Goal: Transaction & Acquisition: Purchase product/service

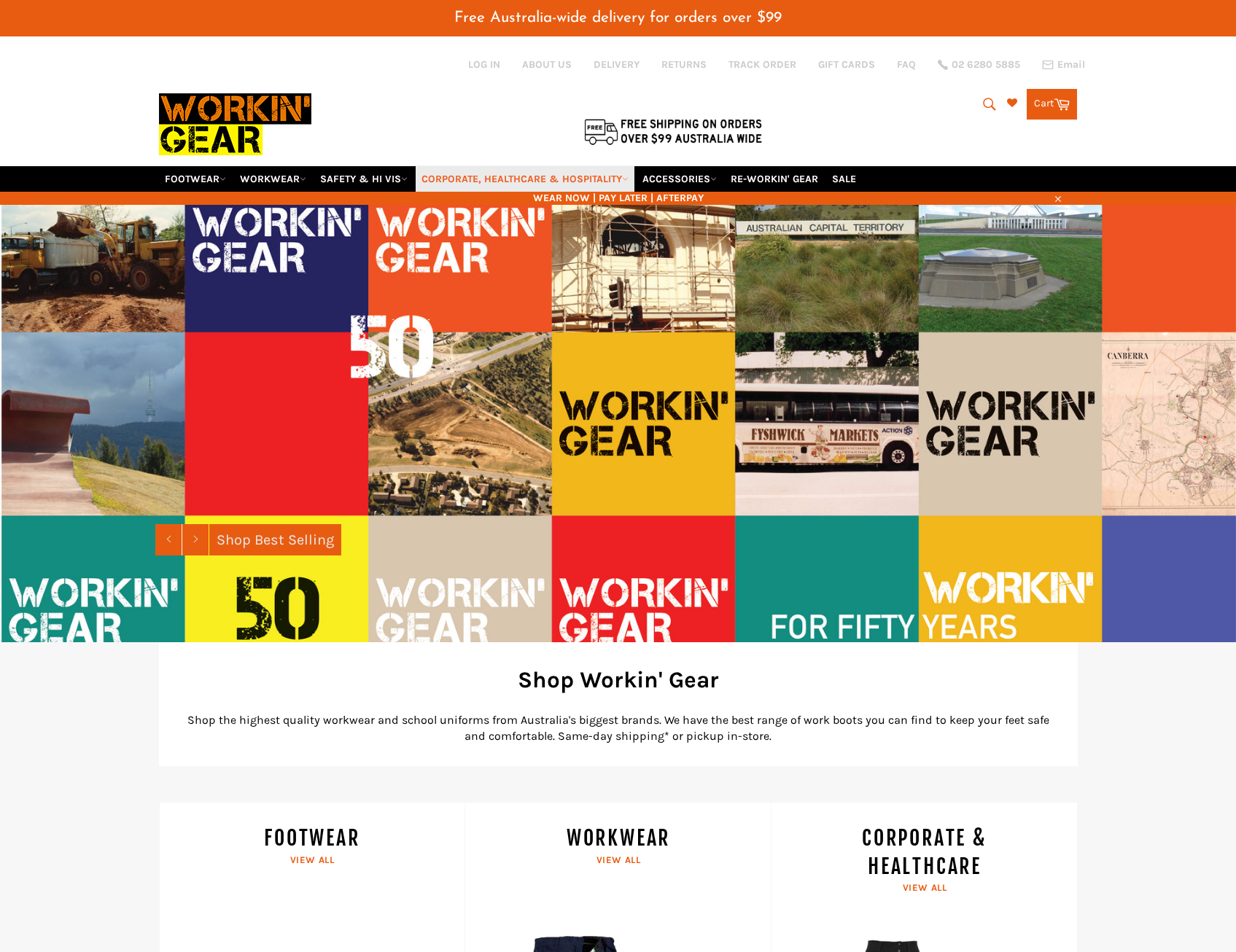
click at [590, 175] on link "CORPORATE, HEALTHCARE & HOSPITALITY" at bounding box center [525, 179] width 219 height 25
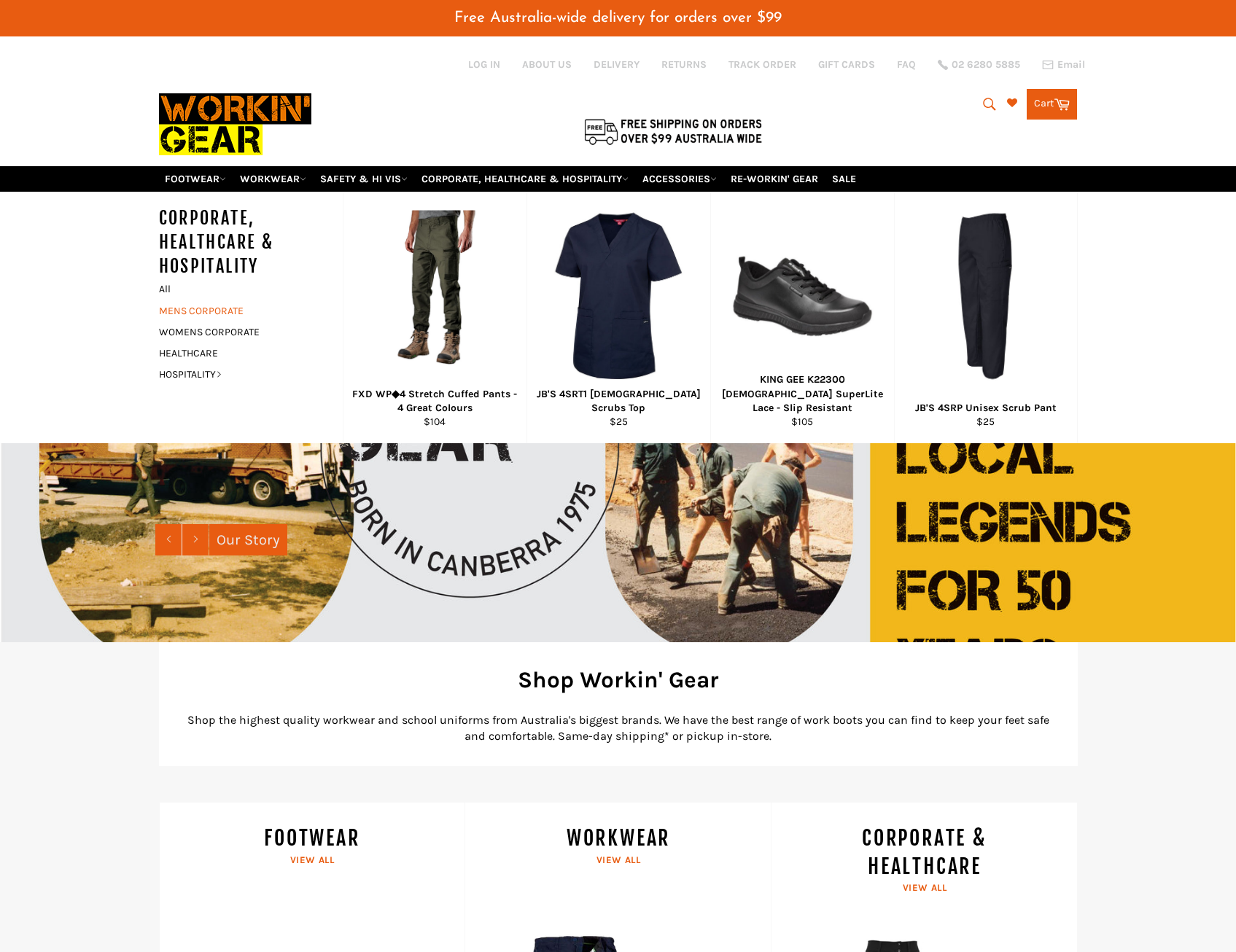
click at [191, 310] on link "MENS CORPORATE" at bounding box center [240, 311] width 176 height 22
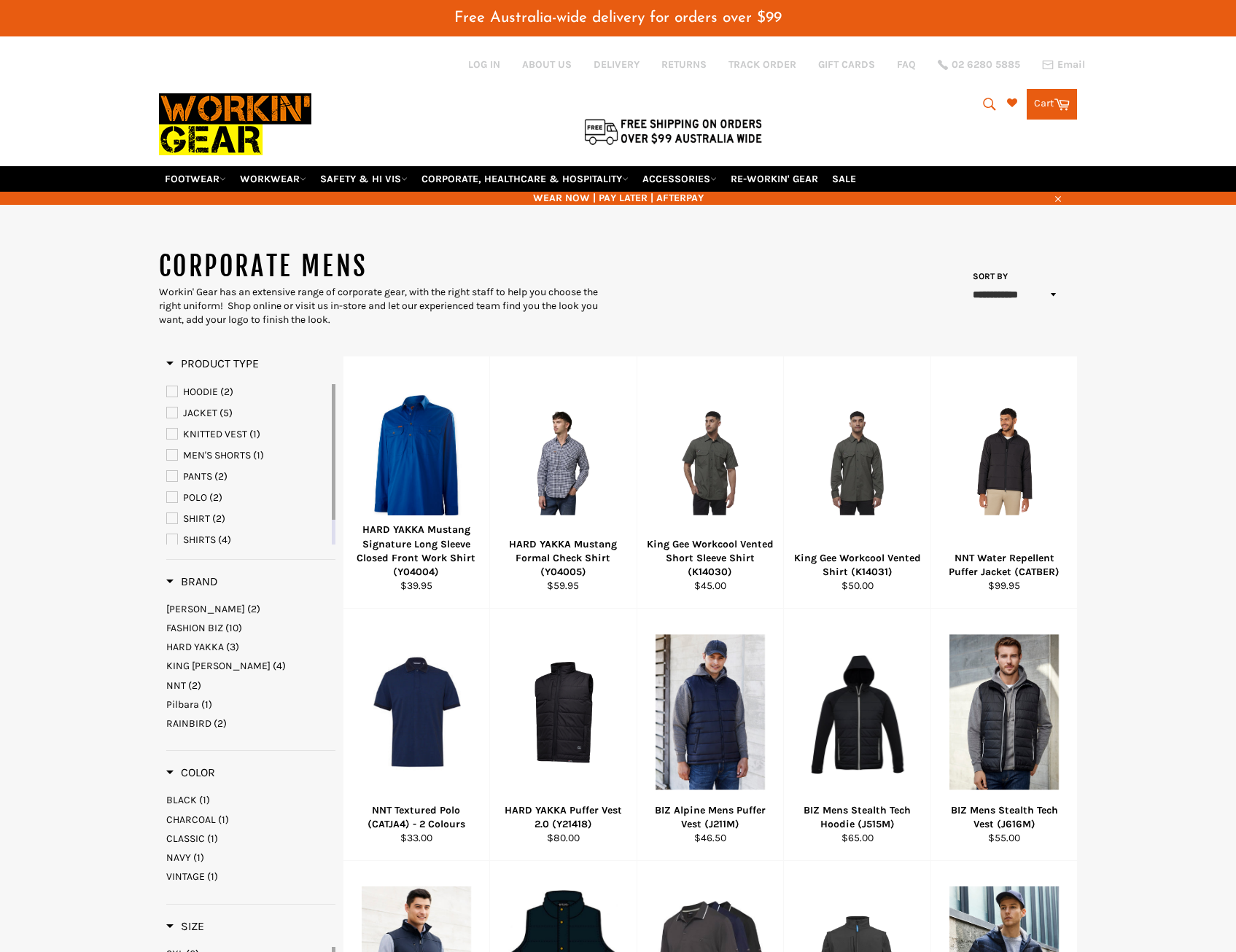
click at [210, 538] on span "SHIRTS" at bounding box center [199, 540] width 33 height 13
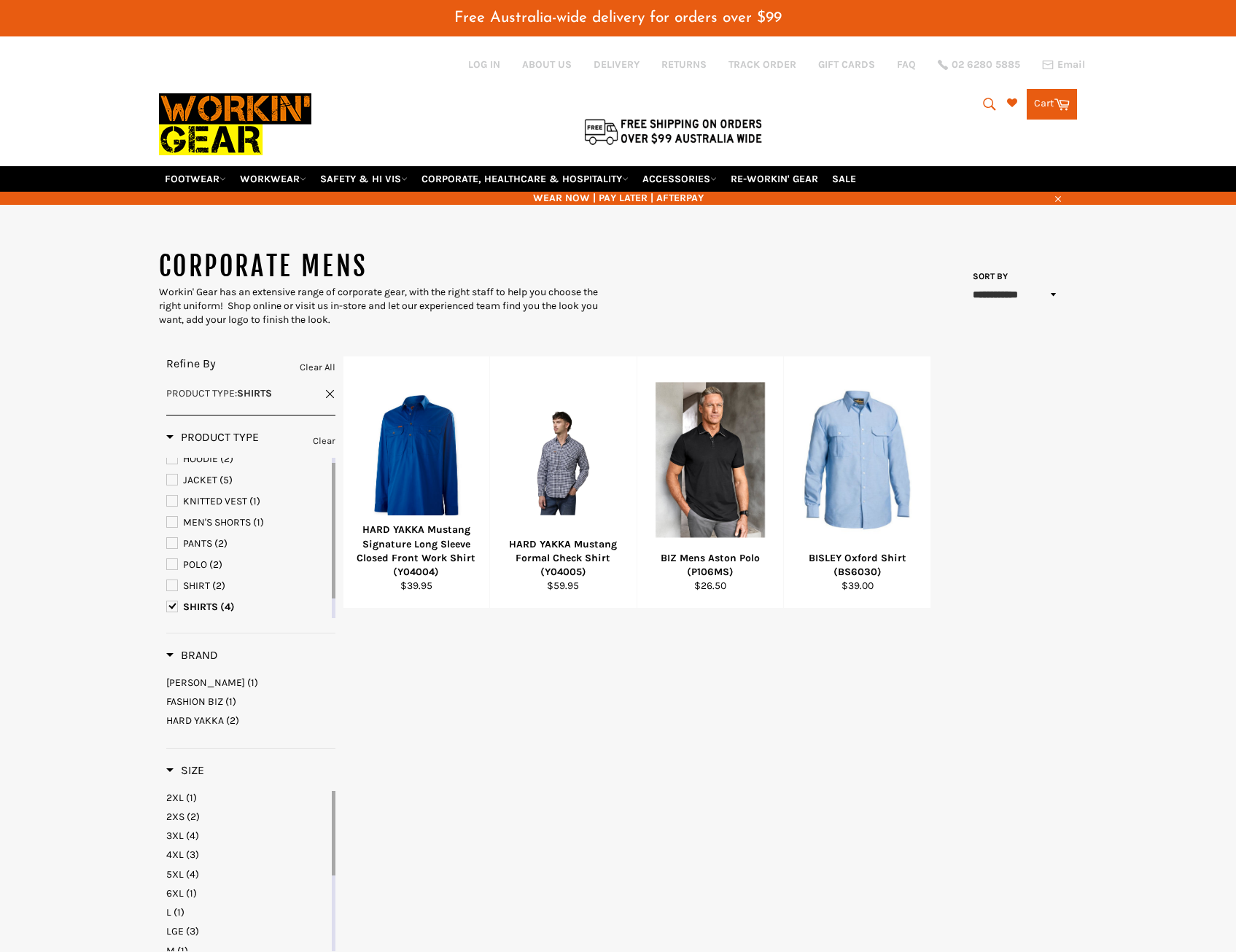
click at [173, 607] on span "SHIRTS" at bounding box center [172, 606] width 10 height 10
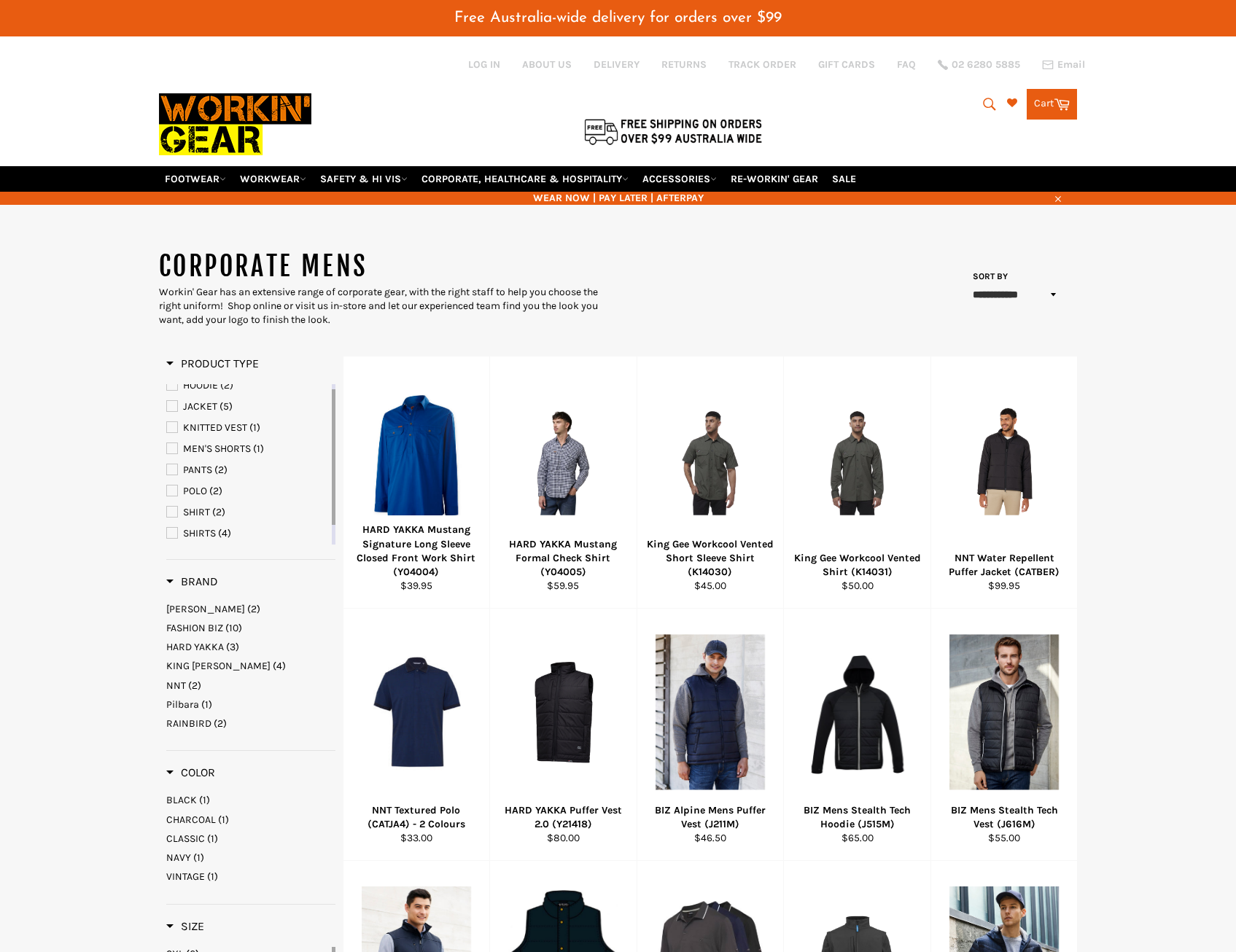
click at [188, 509] on span "SHIRT" at bounding box center [197, 512] width 27 height 13
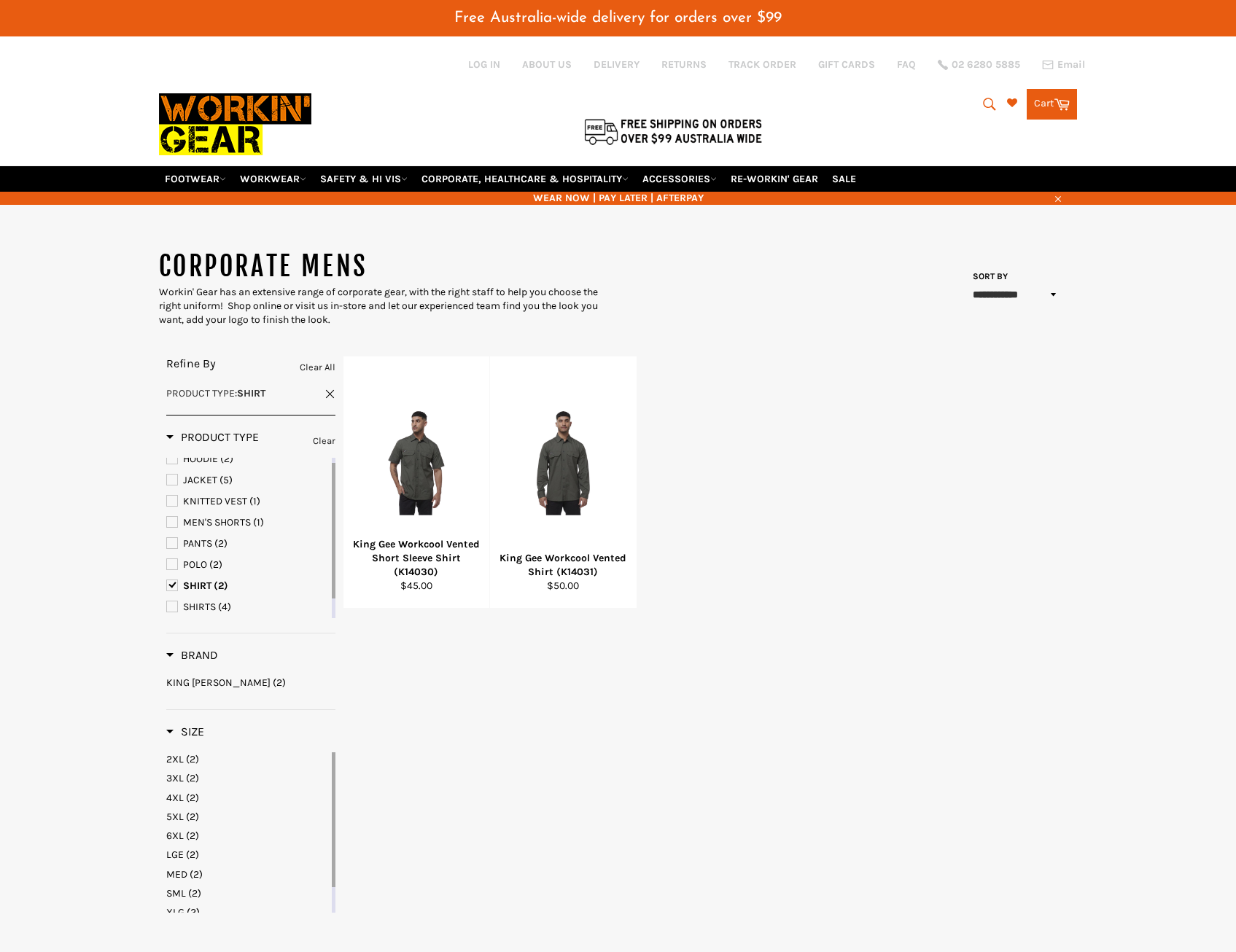
click at [190, 583] on span "SHIRT" at bounding box center [198, 586] width 29 height 13
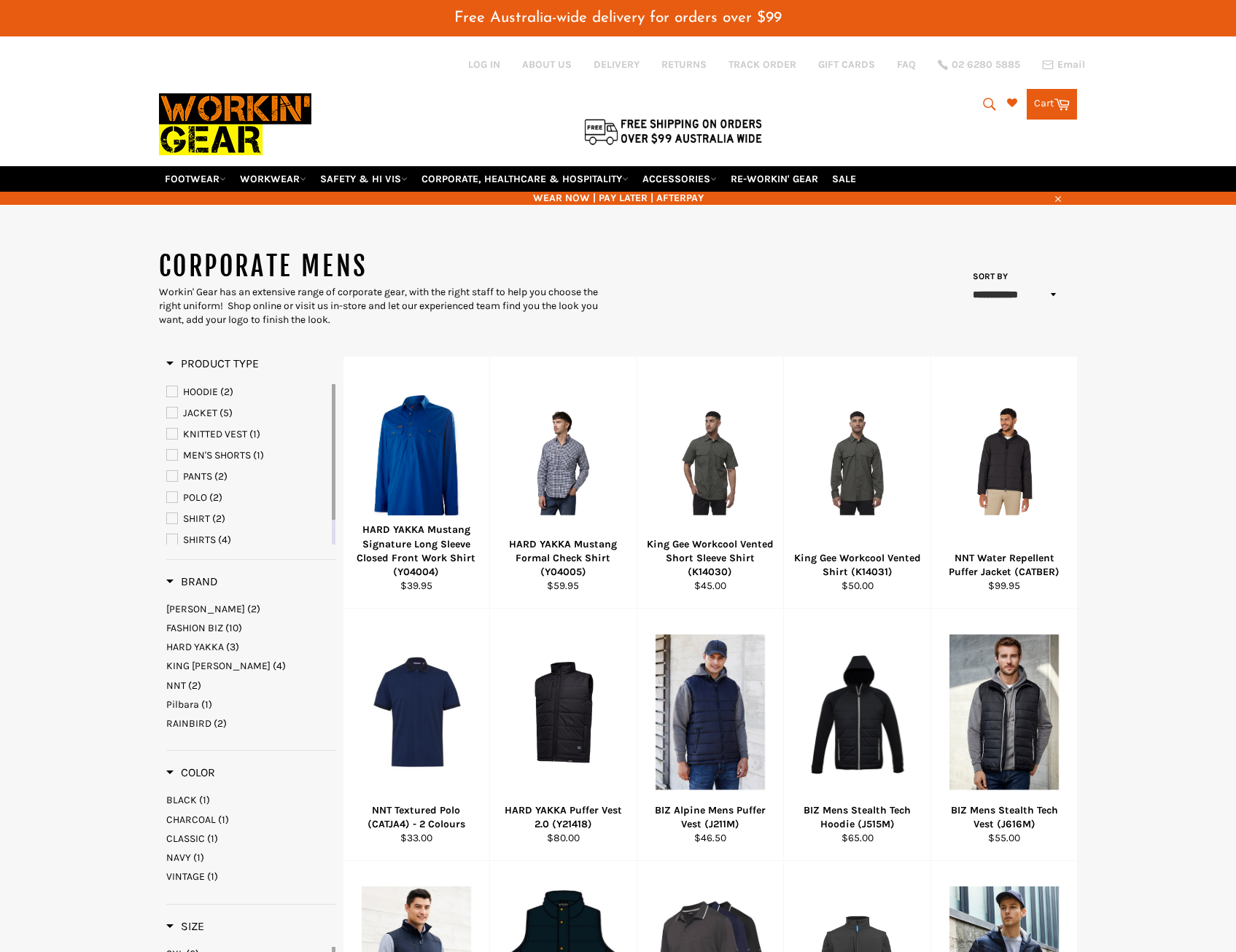
click at [982, 102] on icon "submit" at bounding box center [990, 104] width 16 height 16
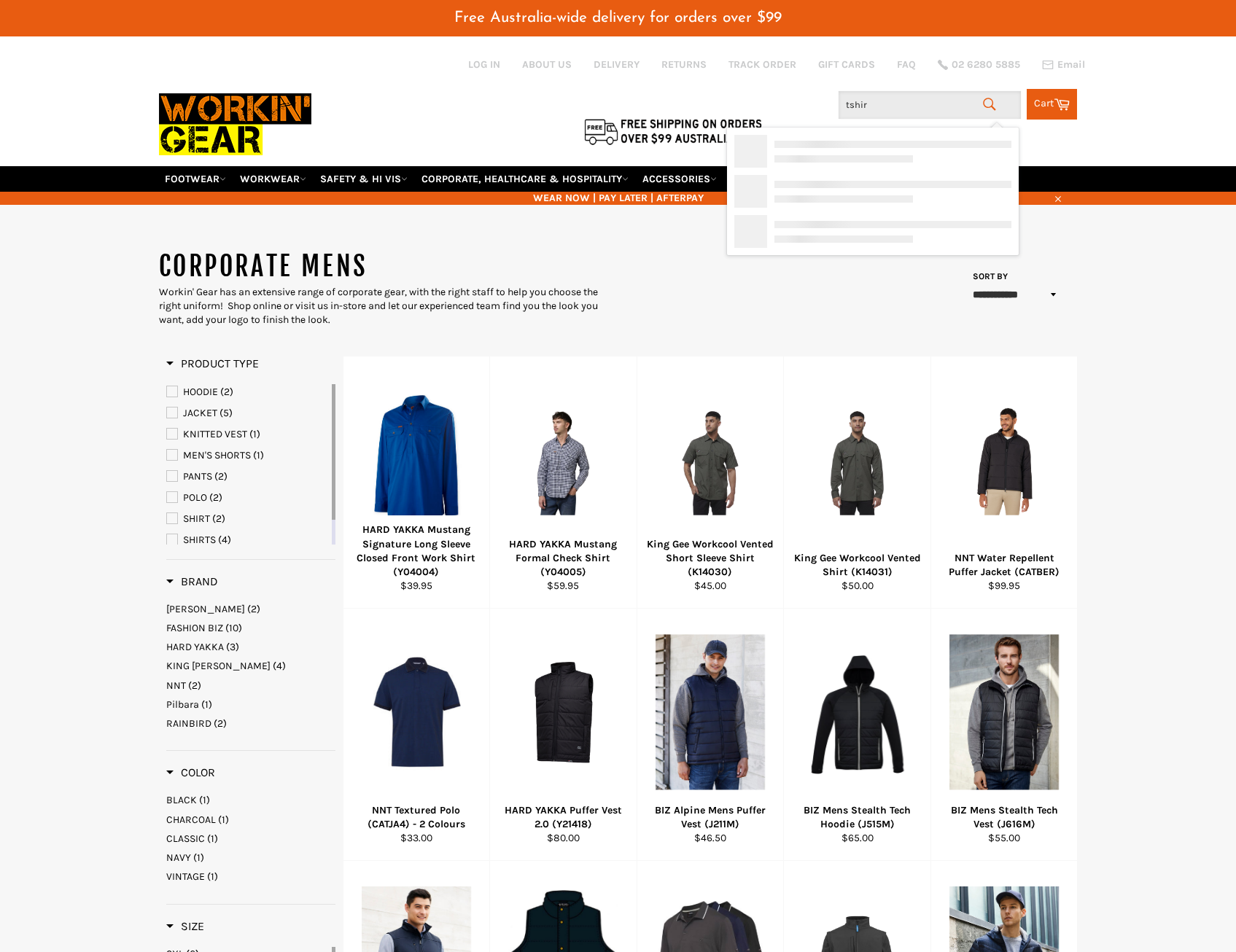
type input "tshirt"
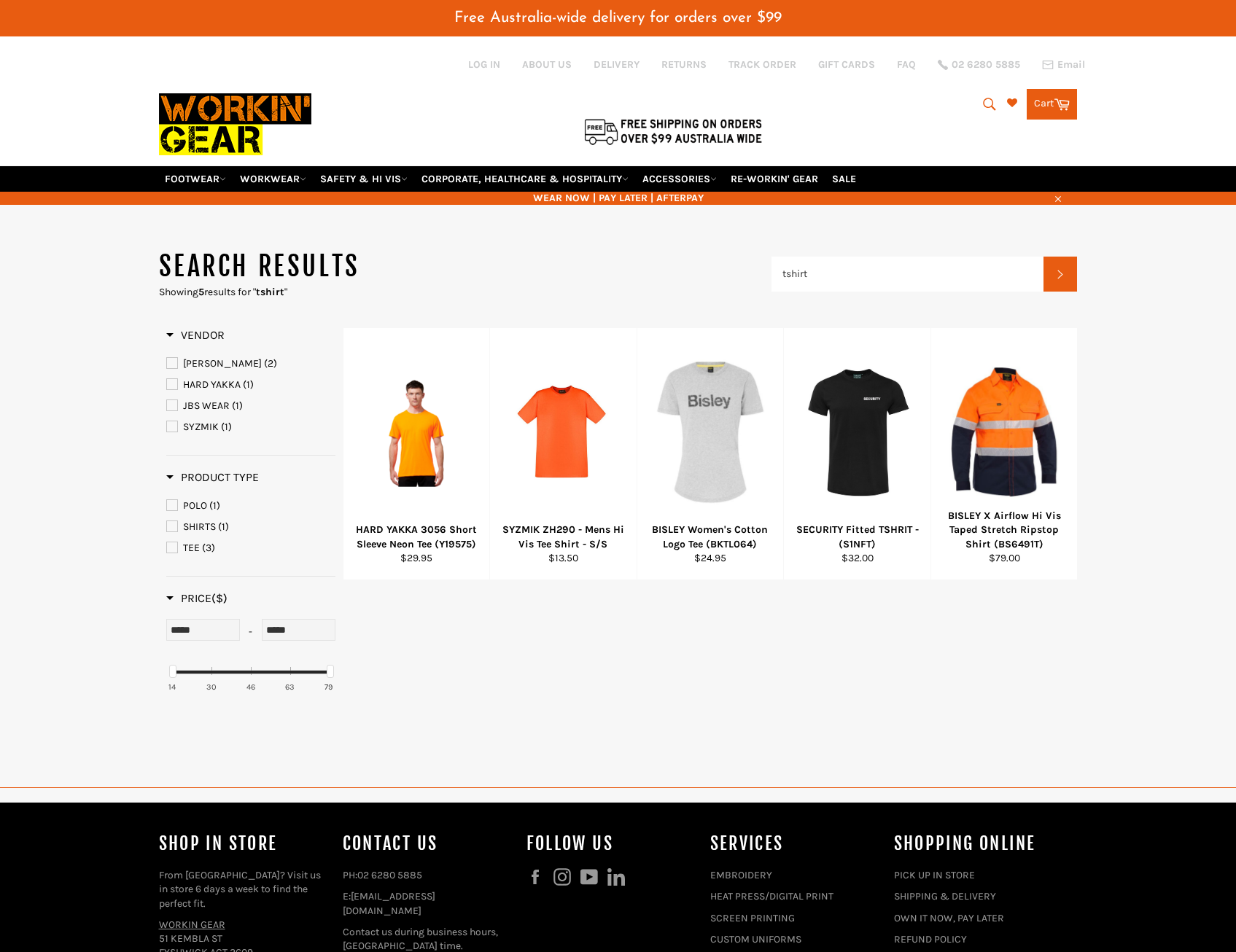
click at [248, 97] on img at bounding box center [235, 125] width 153 height 83
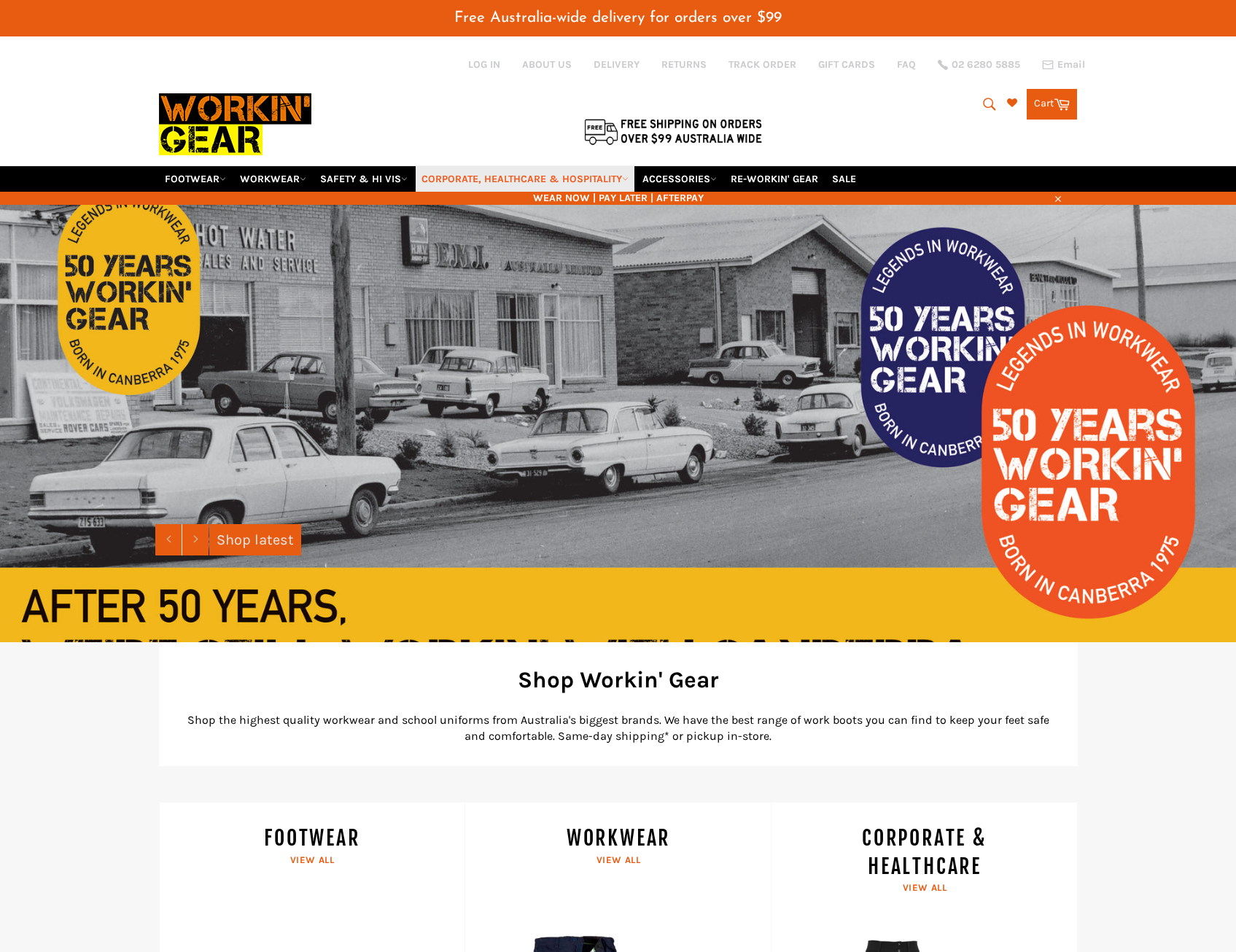
click at [479, 175] on link "CORPORATE, HEALTHCARE & HOSPITALITY" at bounding box center [525, 179] width 219 height 25
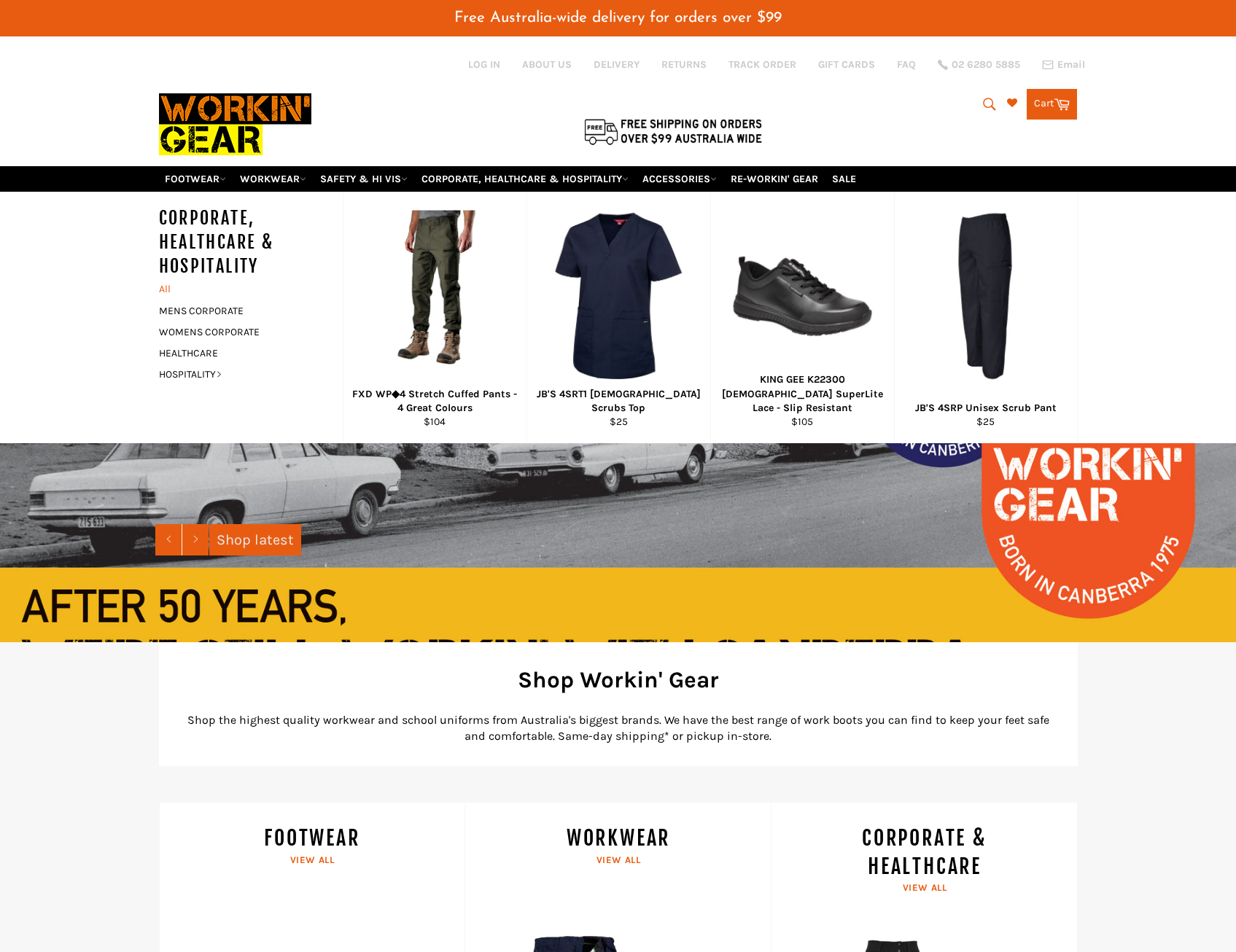
click at [166, 293] on link "All" at bounding box center [247, 289] width 191 height 22
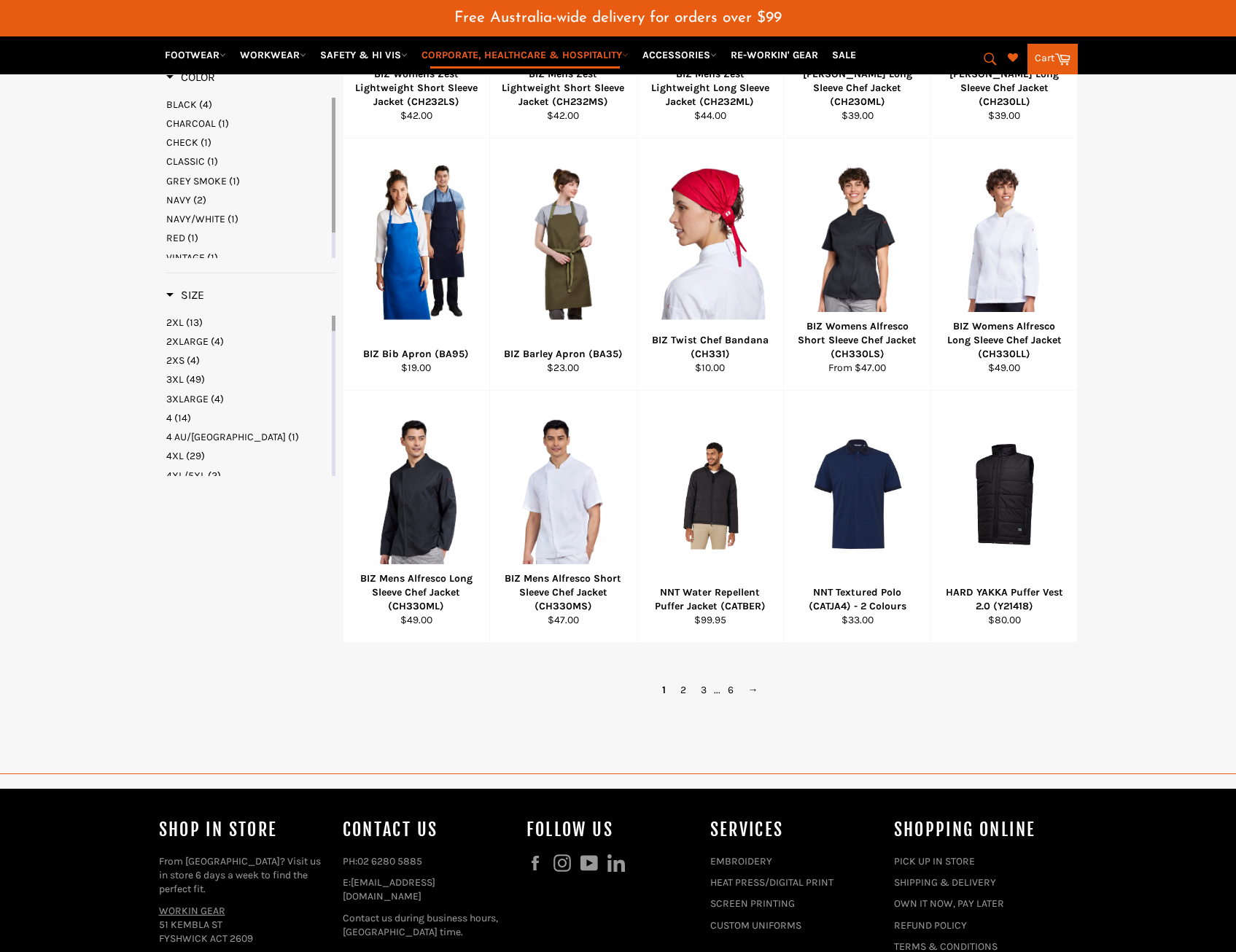
scroll to position [1094, 0]
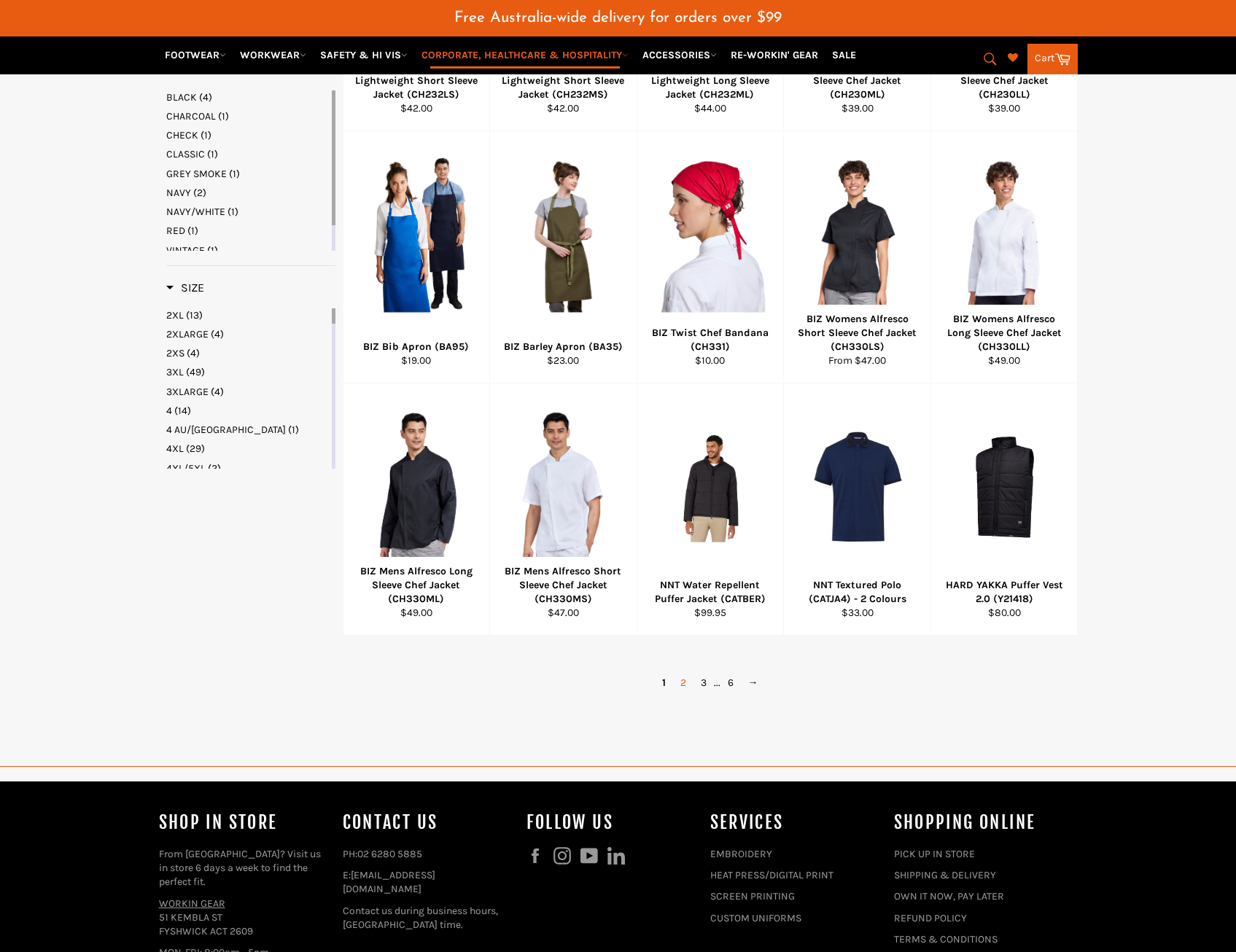
click at [679, 693] on link "2" at bounding box center [683, 683] width 21 height 22
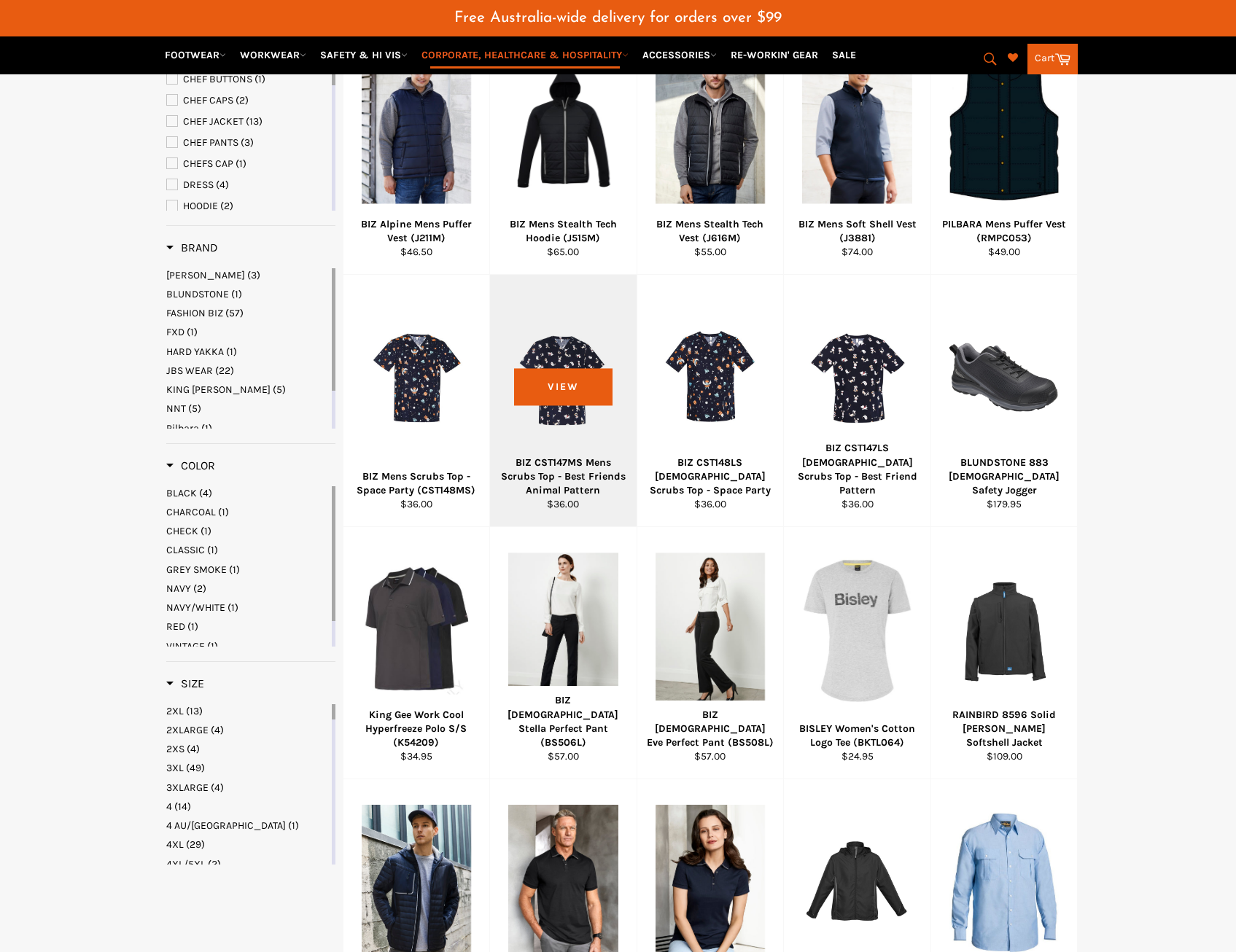
scroll to position [1208, 0]
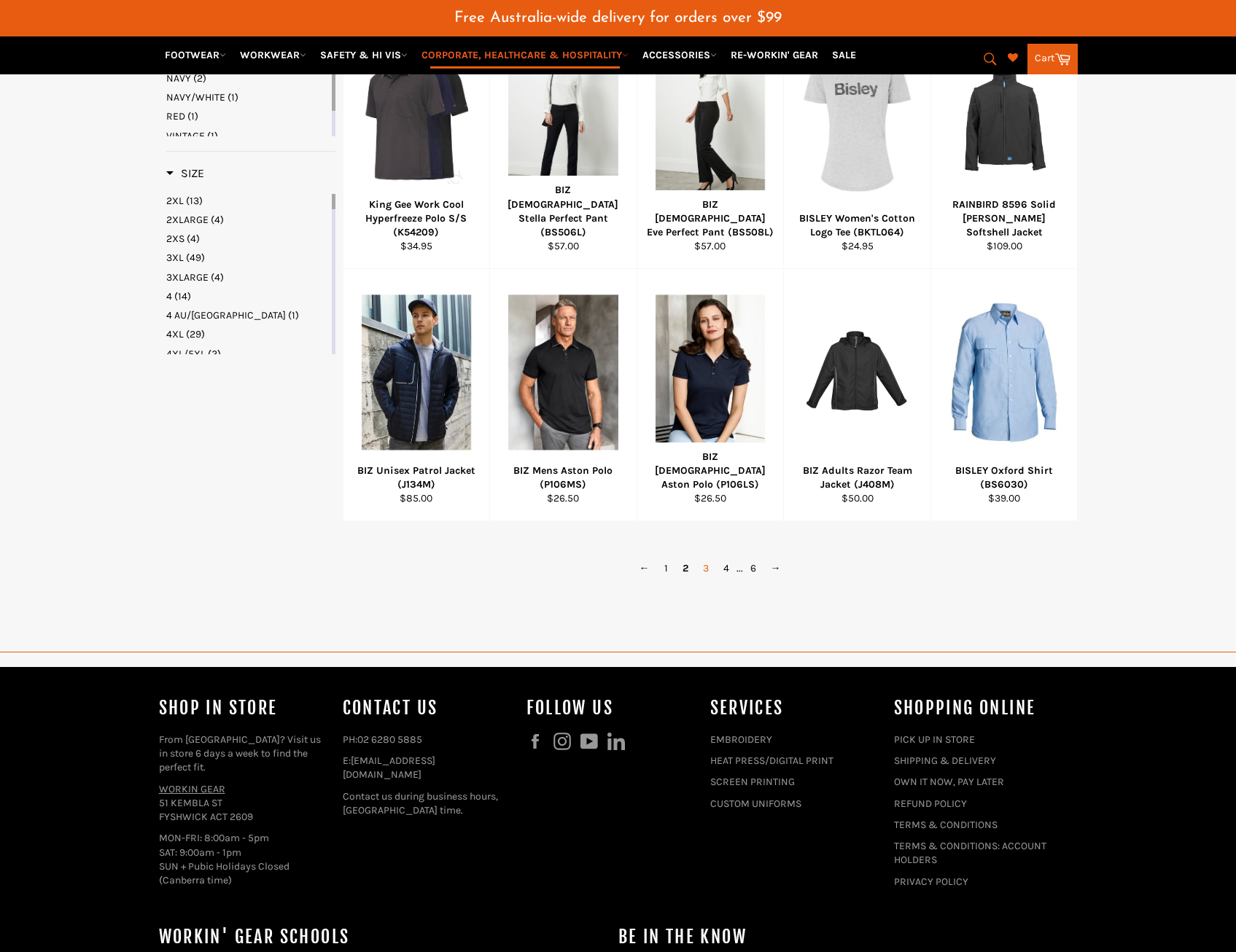
click at [702, 579] on link "3" at bounding box center [705, 569] width 21 height 22
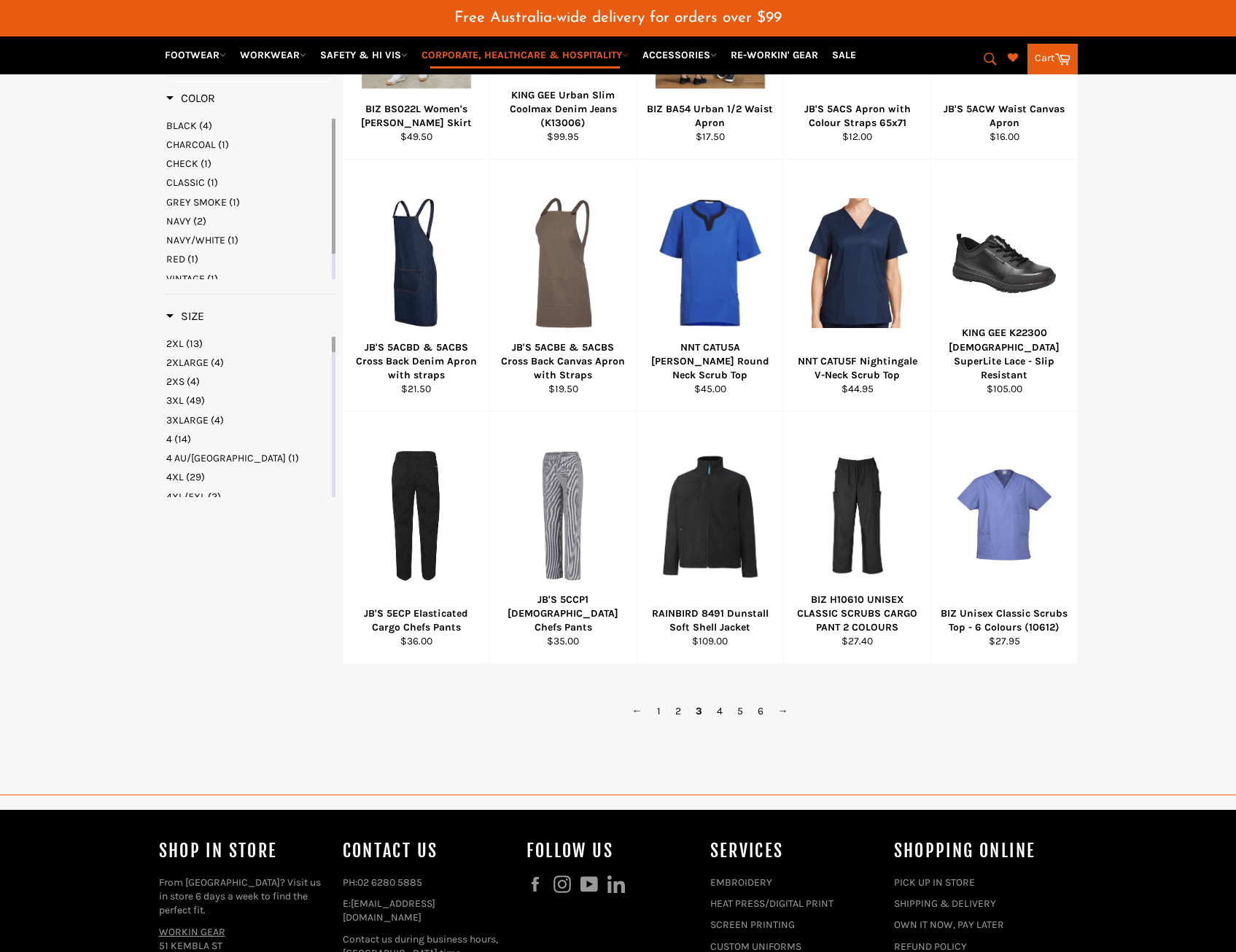
scroll to position [1135, 0]
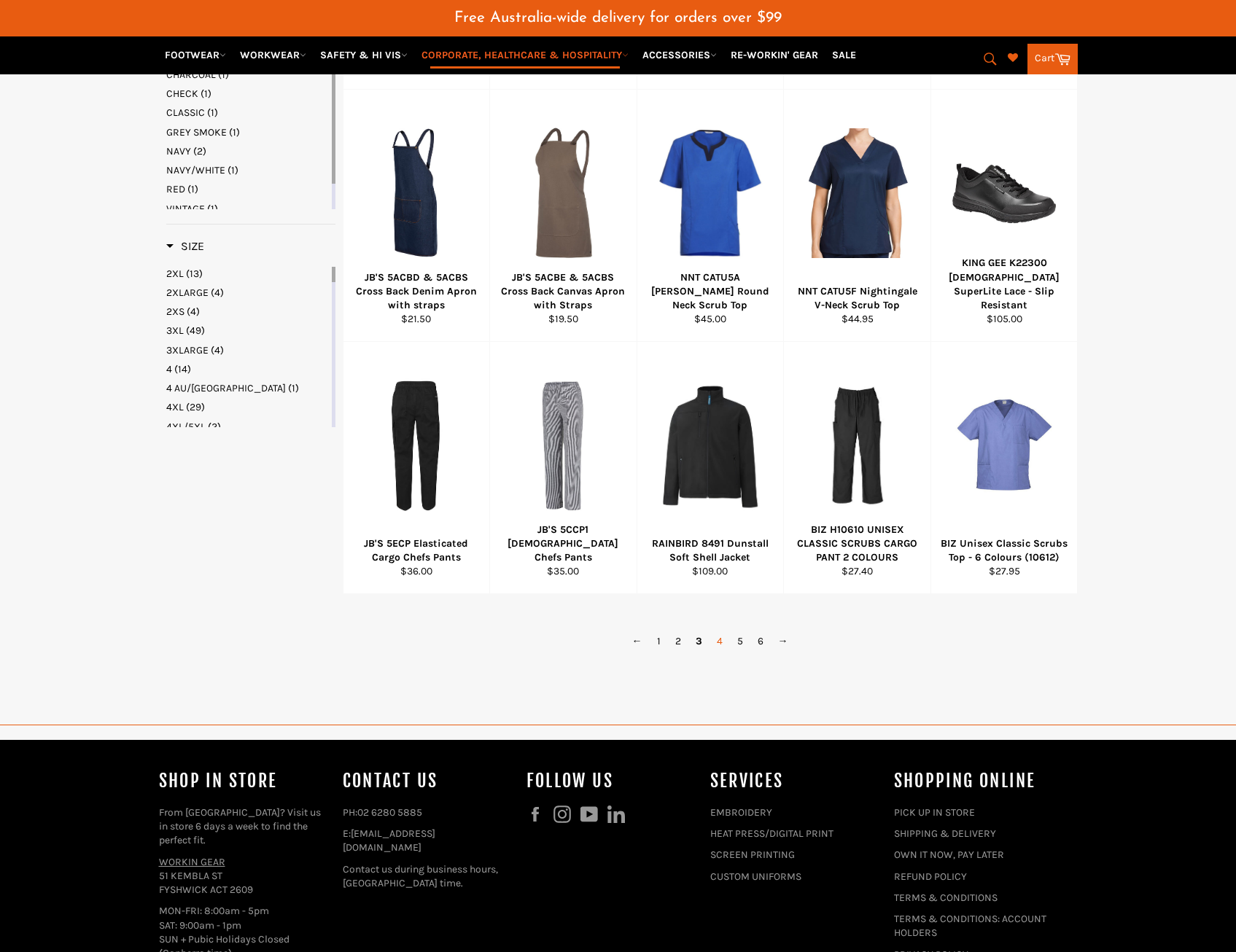
click at [722, 652] on link "4" at bounding box center [720, 641] width 21 height 22
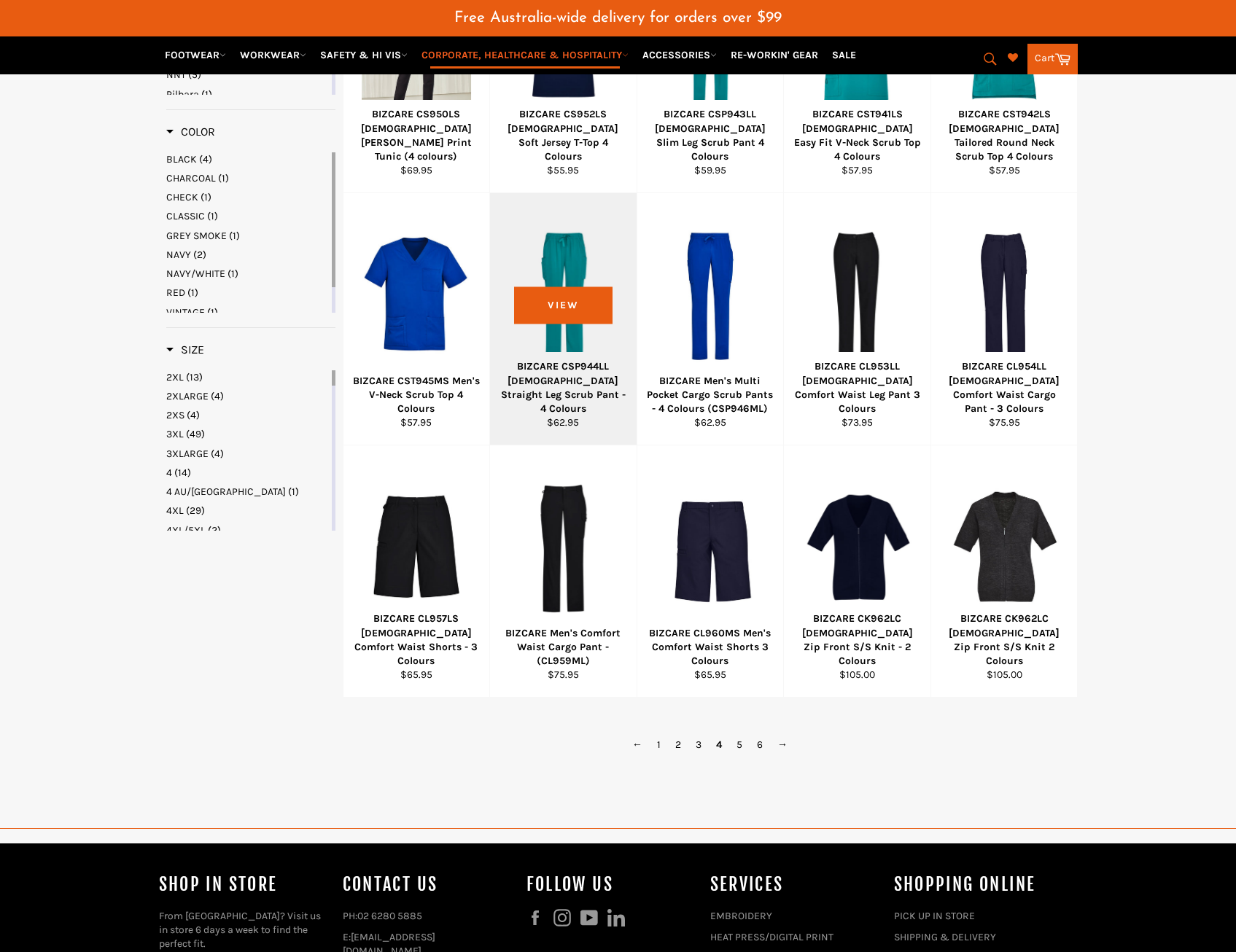
scroll to position [1062, 0]
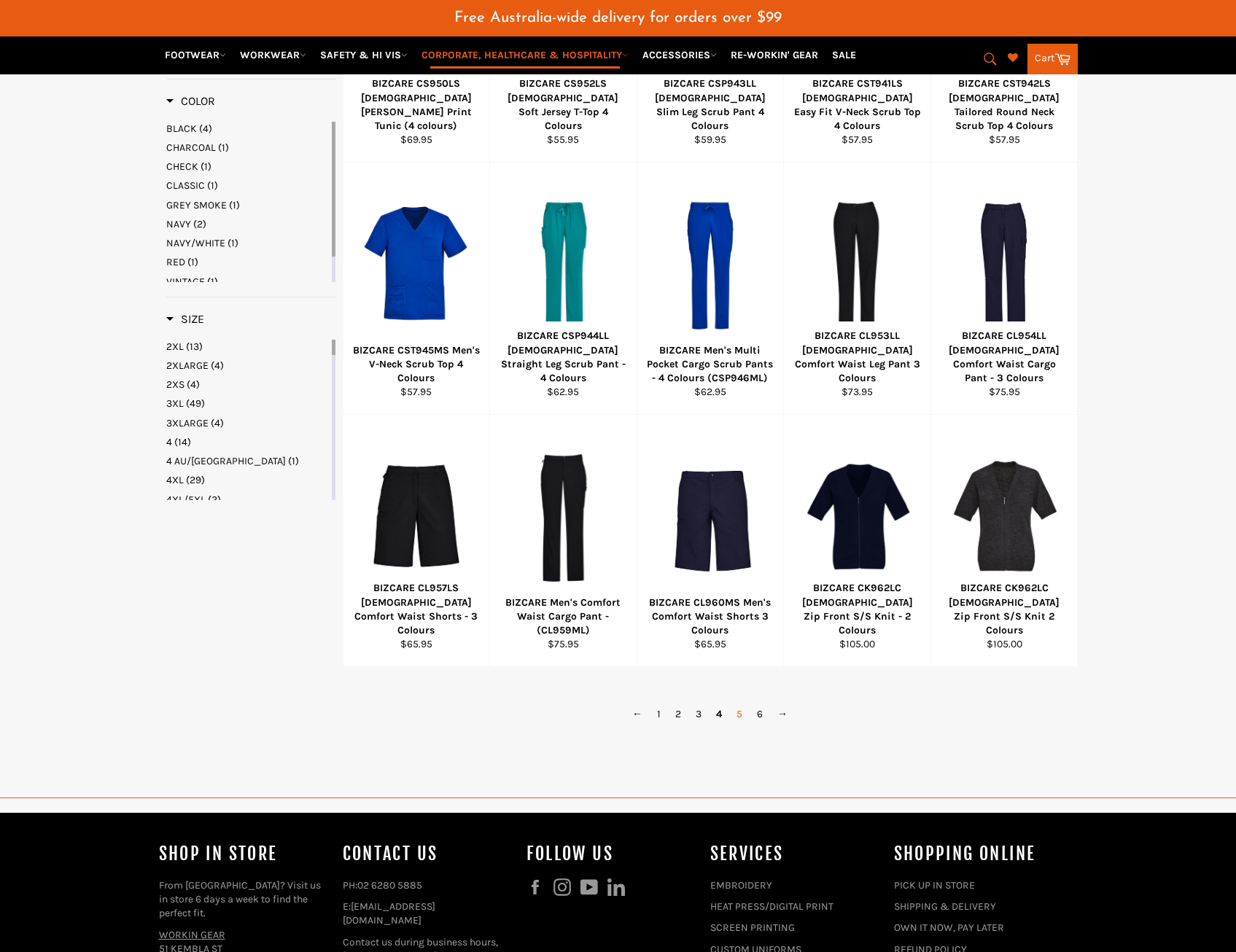
click at [738, 725] on link "5" at bounding box center [739, 714] width 21 height 22
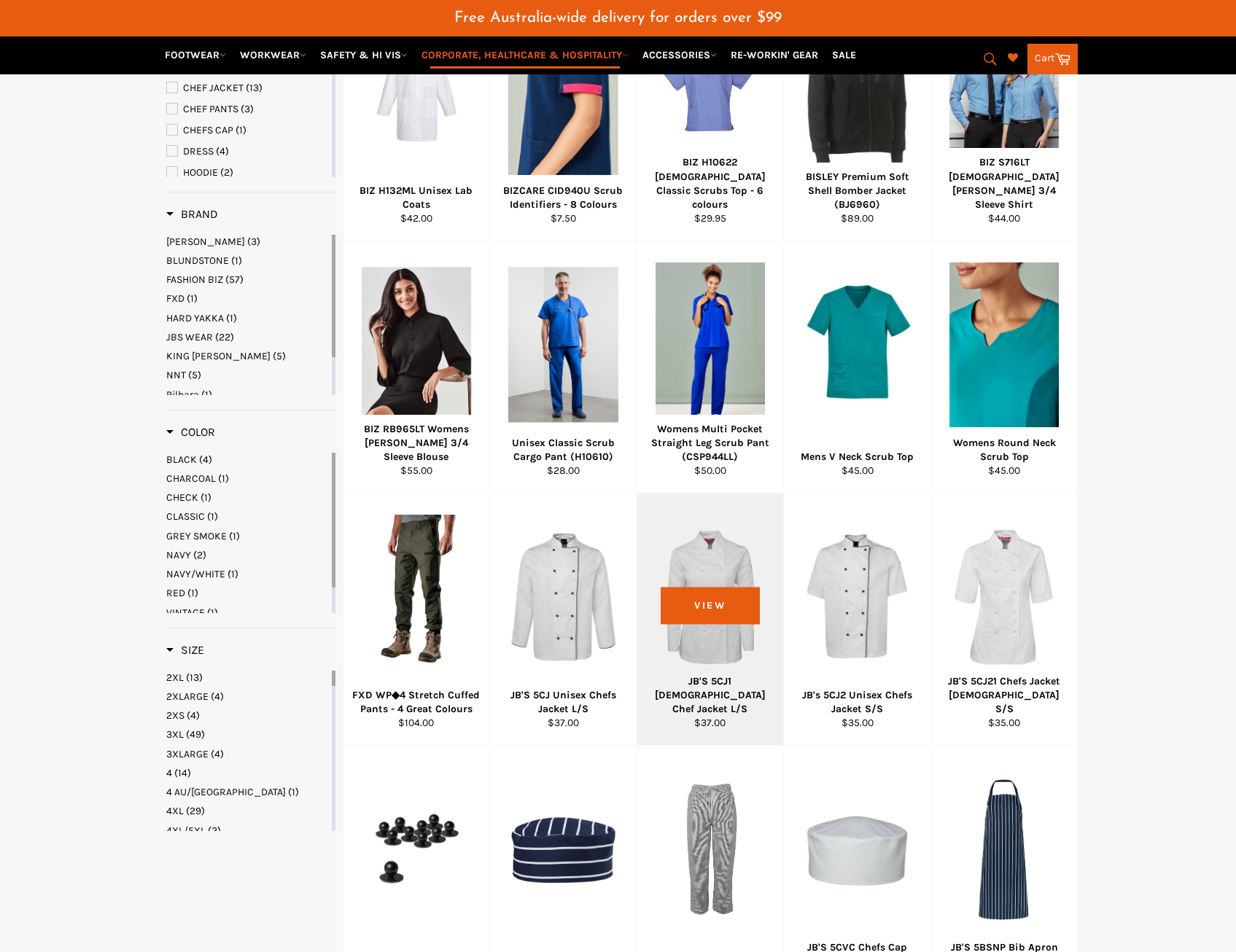
scroll to position [698, 0]
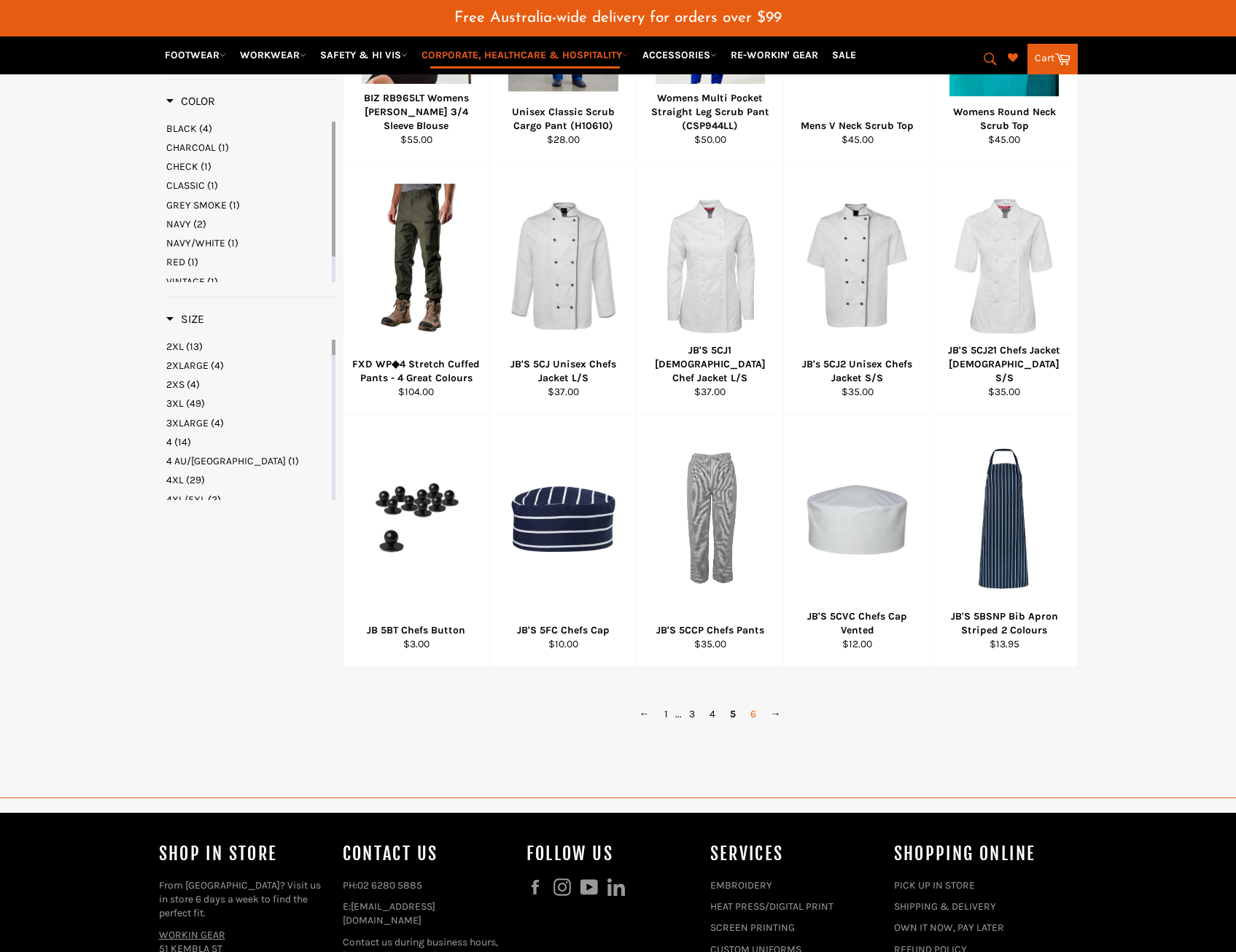
click at [756, 725] on link "6" at bounding box center [753, 714] width 21 height 22
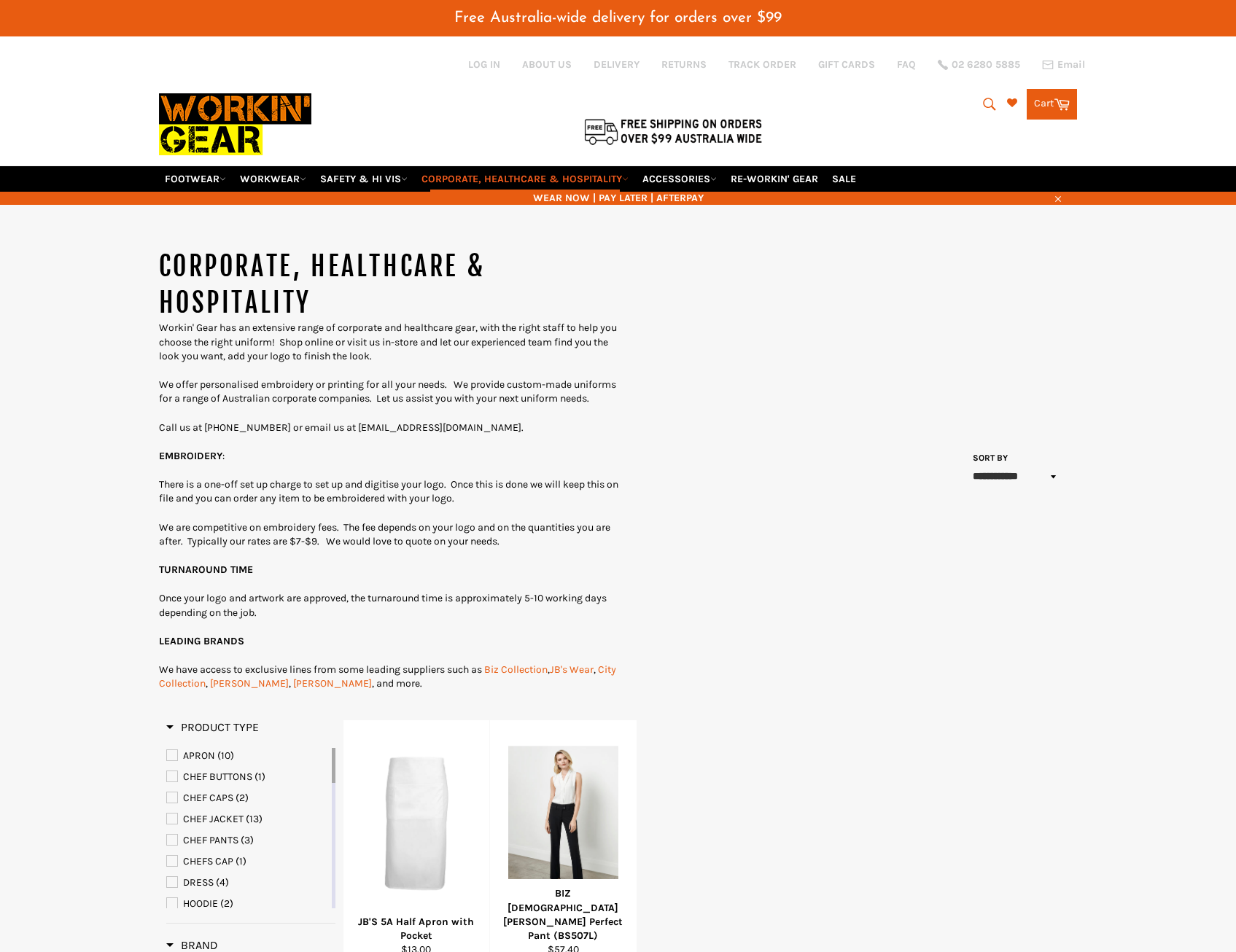
click at [978, 106] on button "Search" at bounding box center [988, 104] width 33 height 31
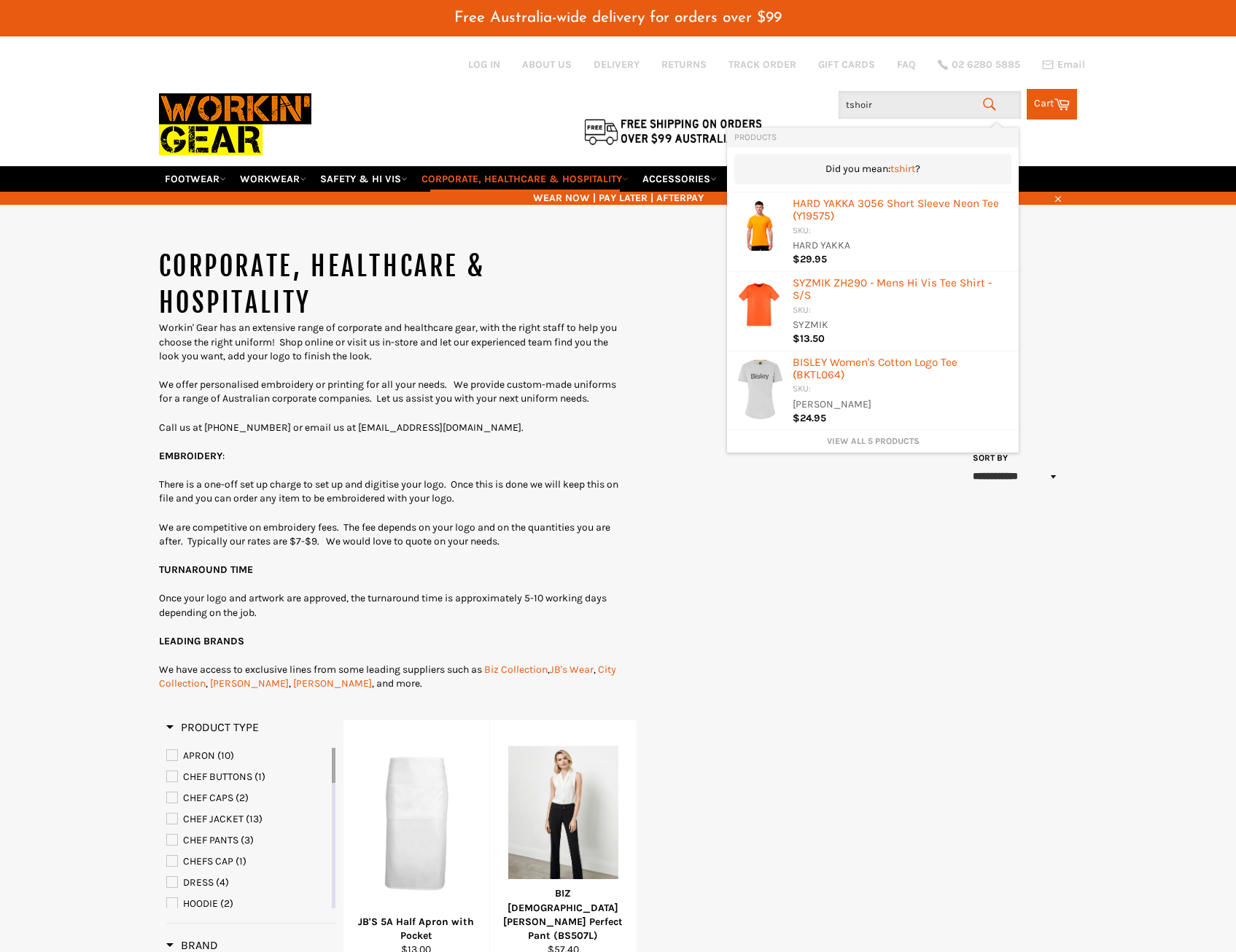
type input "tshoi"
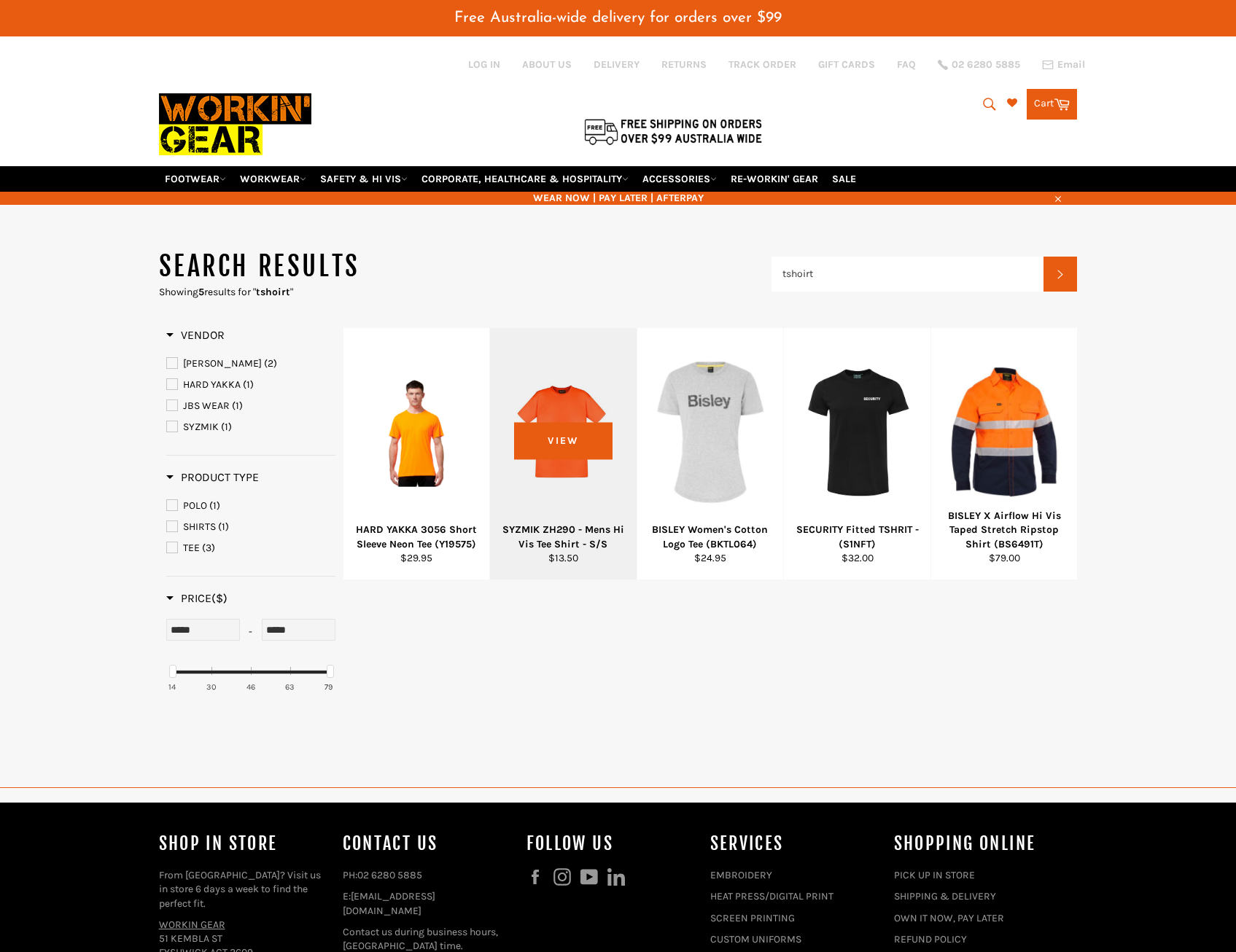
click at [583, 456] on div at bounding box center [563, 432] width 110 height 172
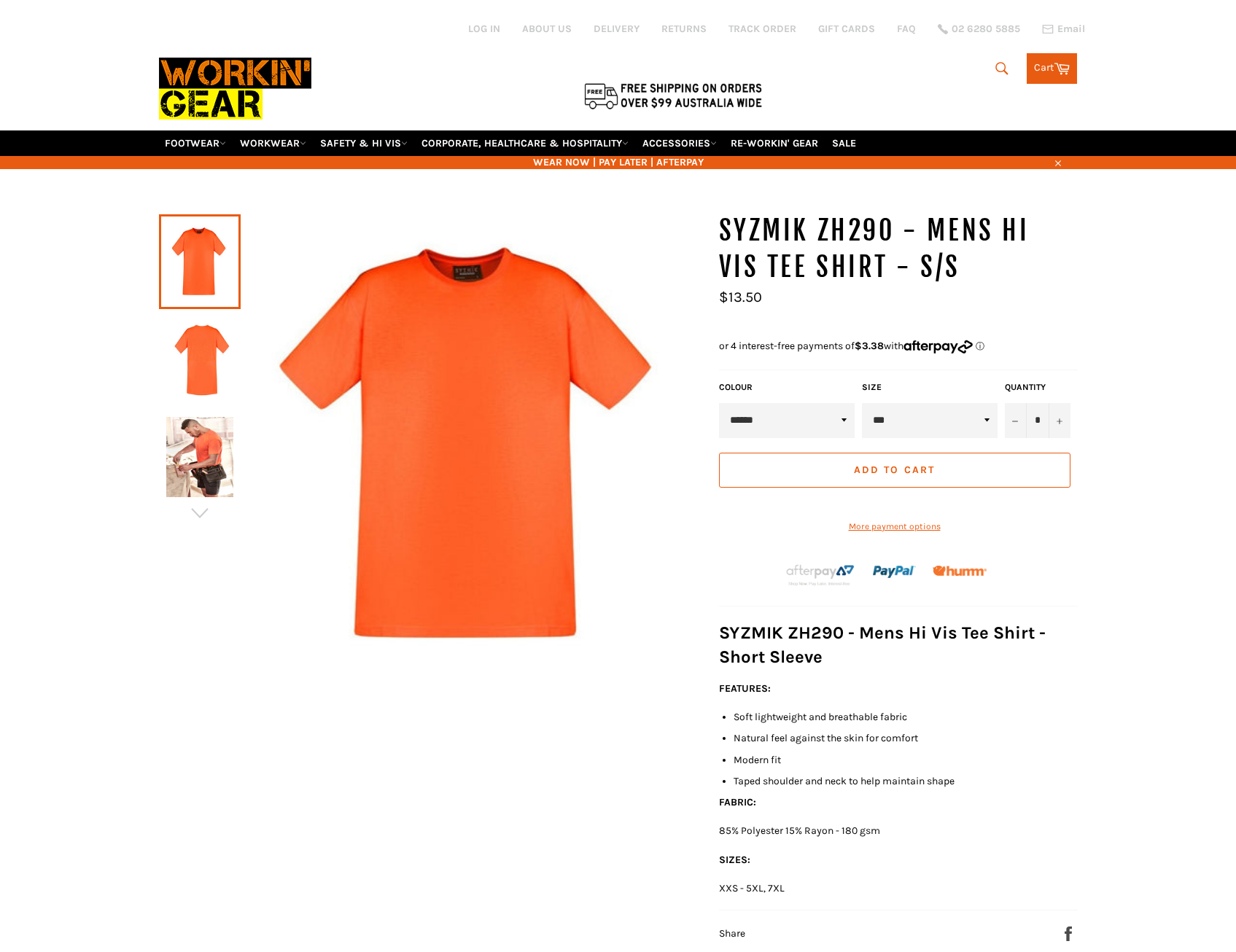
click at [858, 420] on div "Size *** ** *** *** *** *** *** *** *** *** ***" at bounding box center [929, 410] width 143 height 57
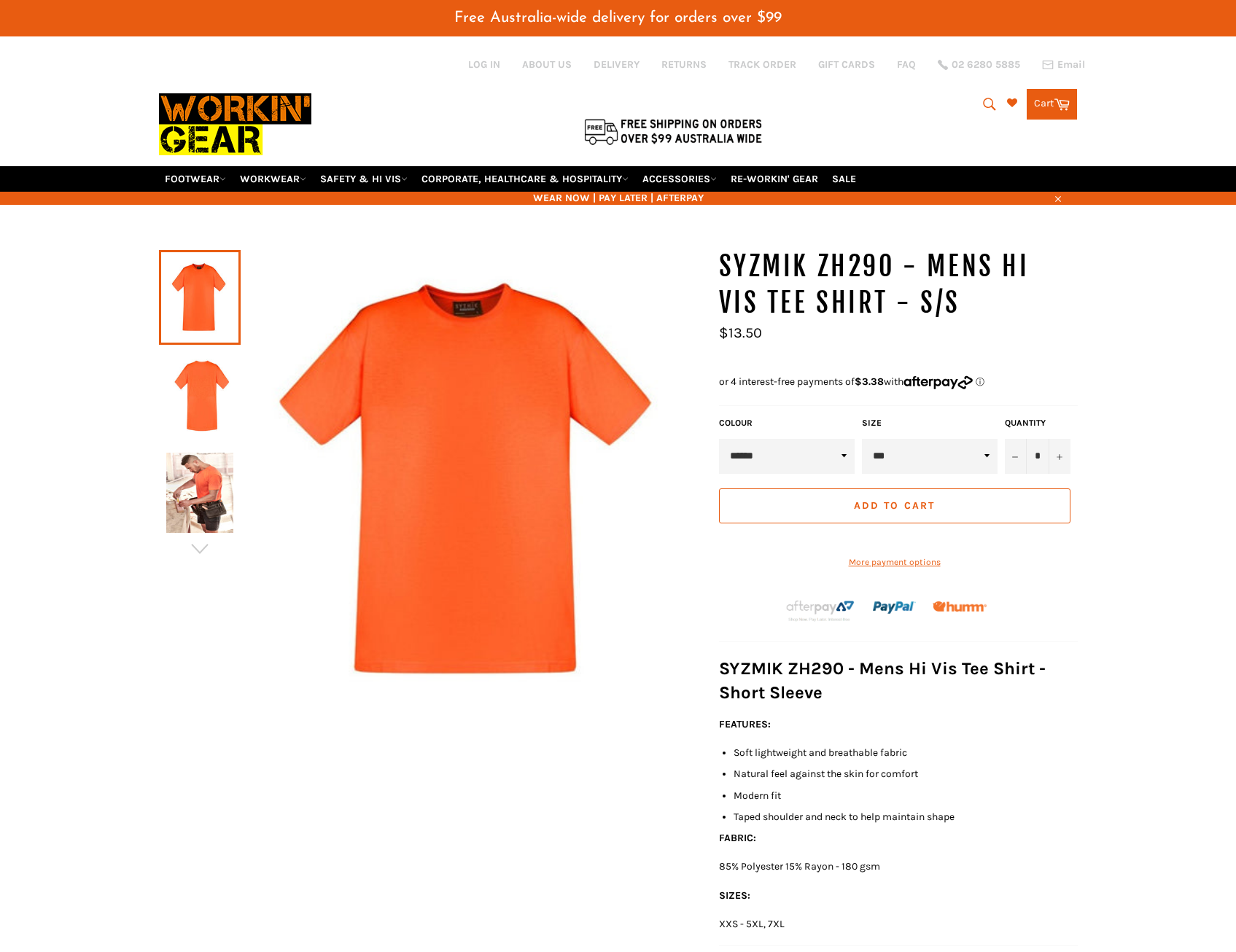
click at [840, 418] on label "COLOUR" at bounding box center [786, 423] width 136 height 13
click at [830, 451] on select "****** ******" at bounding box center [786, 456] width 136 height 35
drag, startPoint x: 552, startPoint y: 588, endPoint x: 552, endPoint y: 577, distance: 11.0
click at [552, 588] on img at bounding box center [472, 480] width 464 height 463
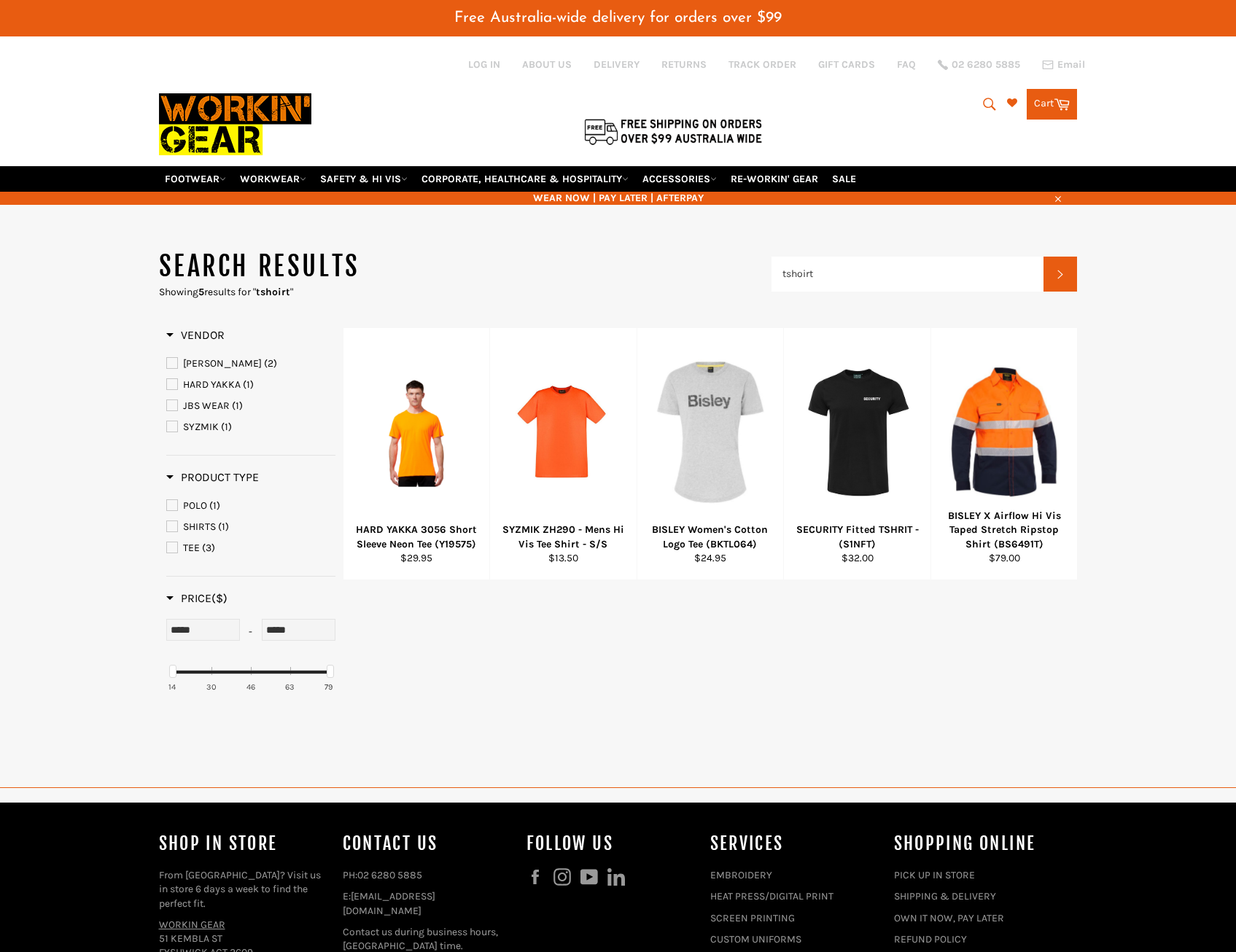
click at [199, 547] on link "TEE (3)" at bounding box center [251, 549] width 169 height 16
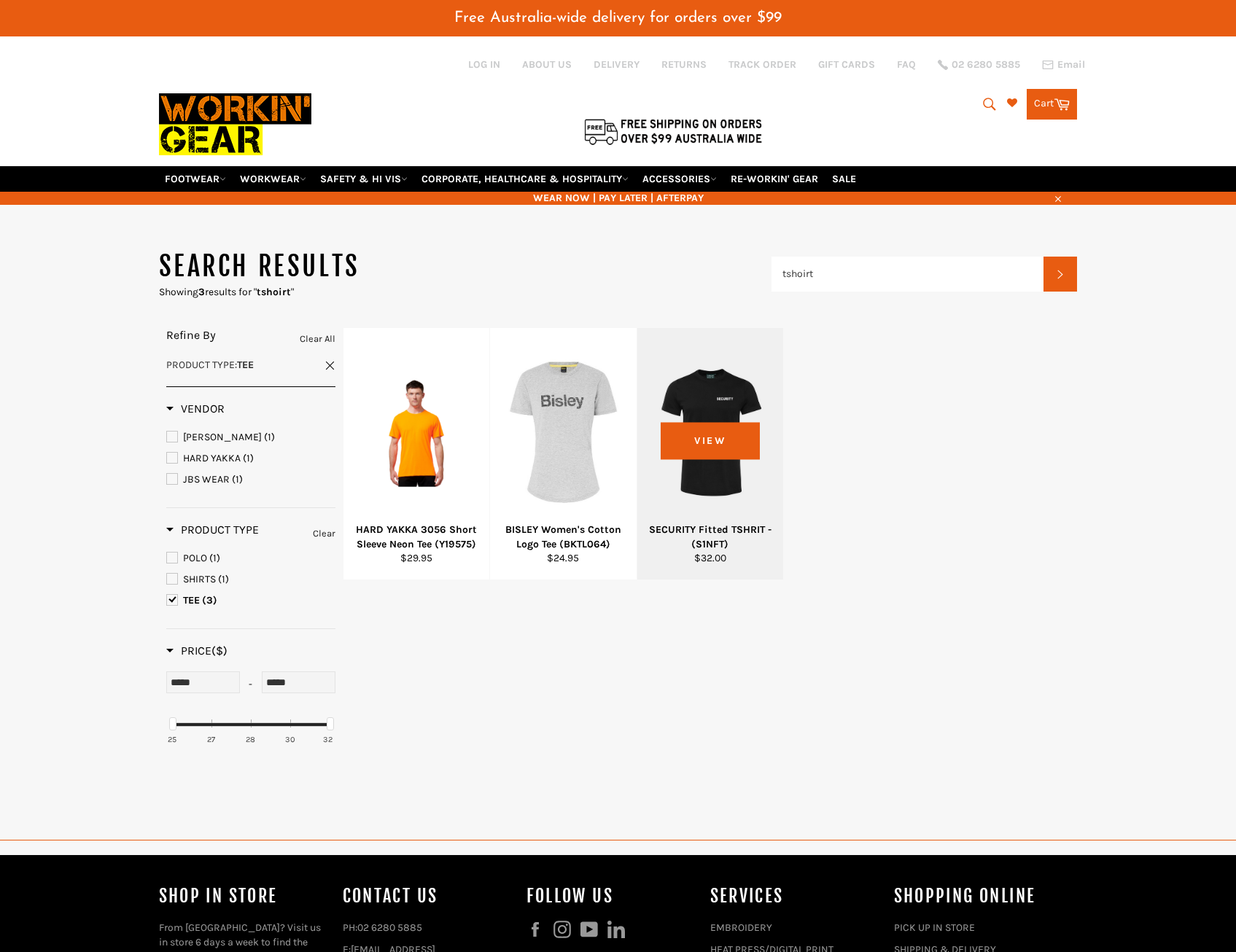
click at [717, 397] on div at bounding box center [711, 432] width 110 height 172
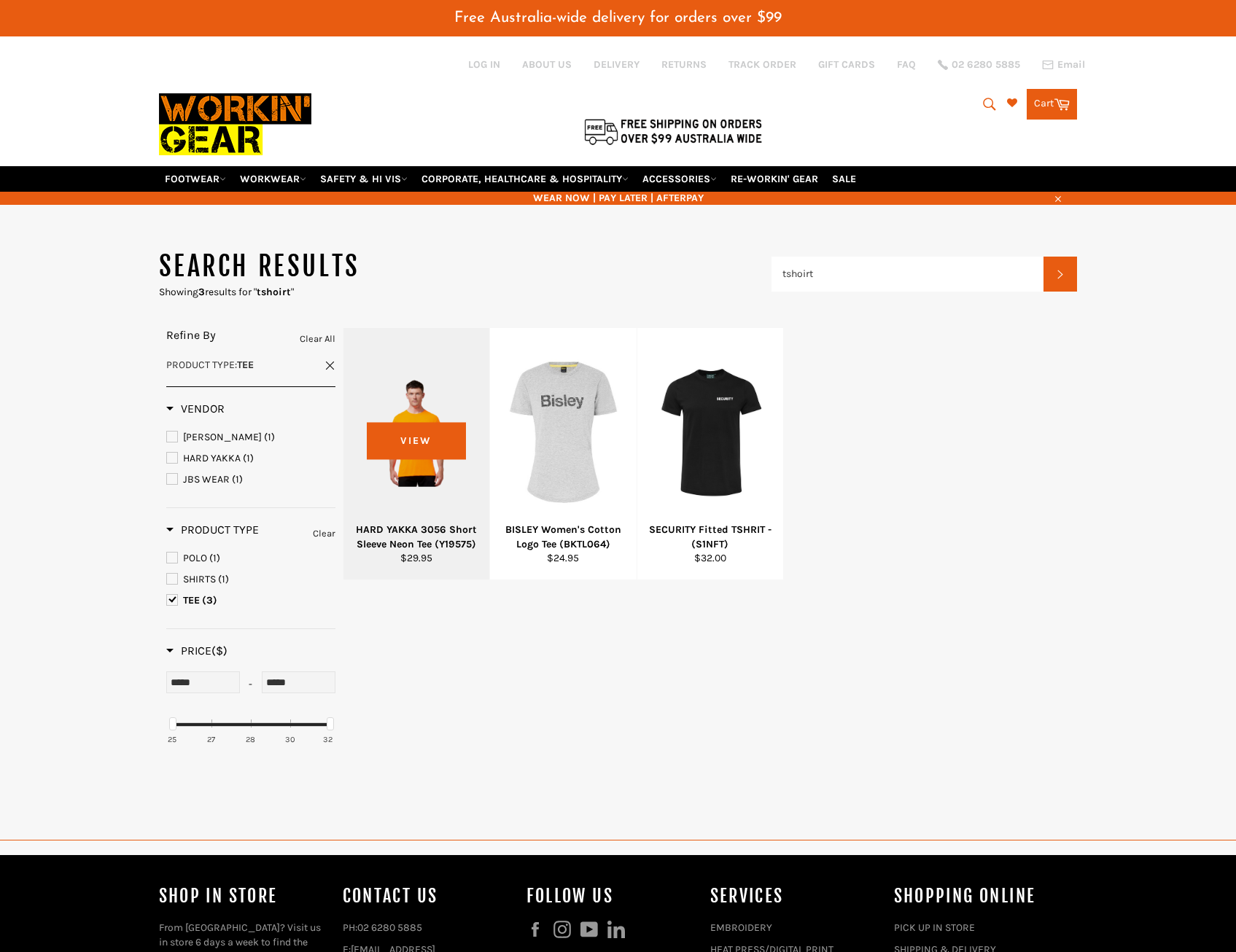
click at [408, 442] on div at bounding box center [417, 432] width 110 height 172
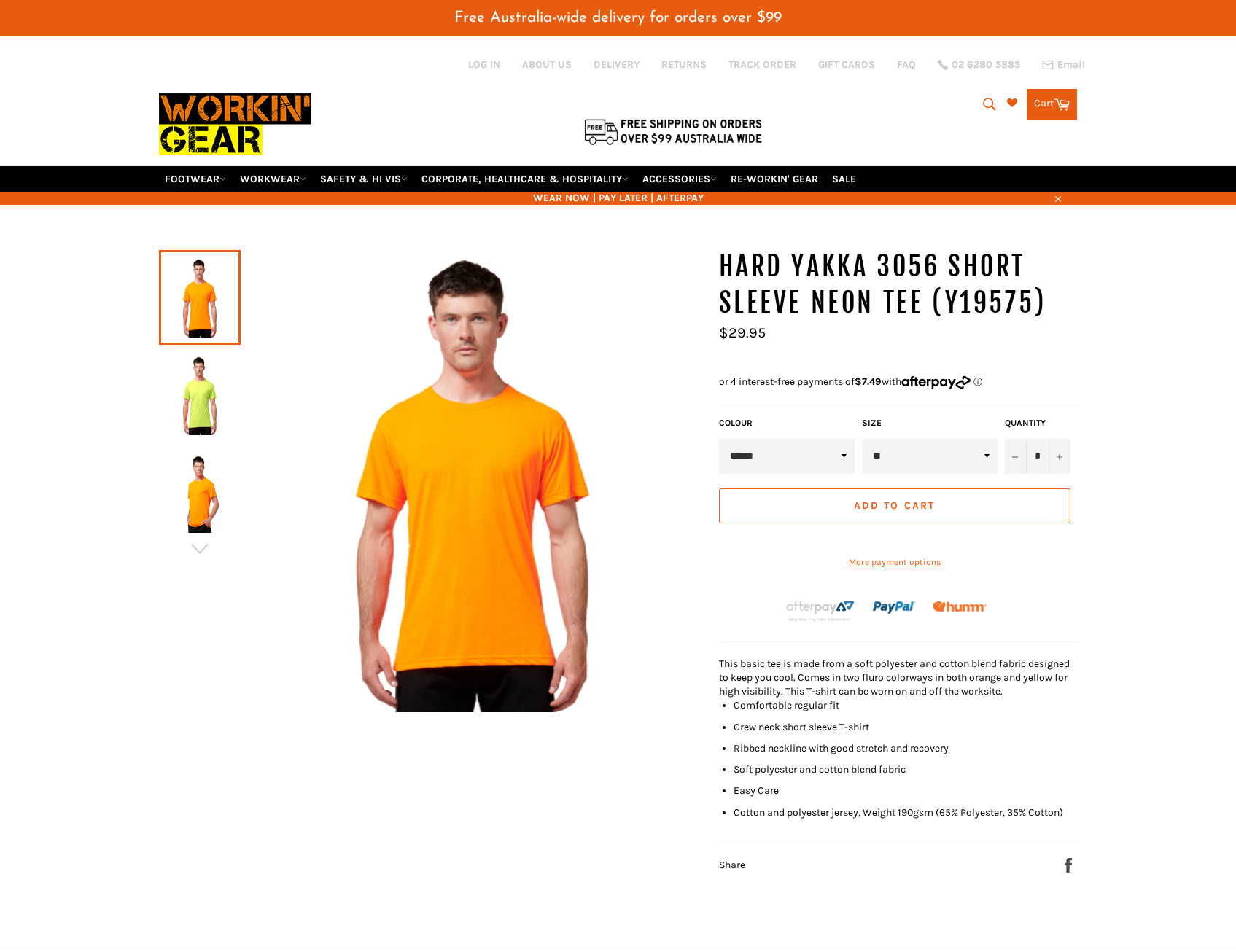
click at [226, 121] on img at bounding box center [235, 125] width 153 height 83
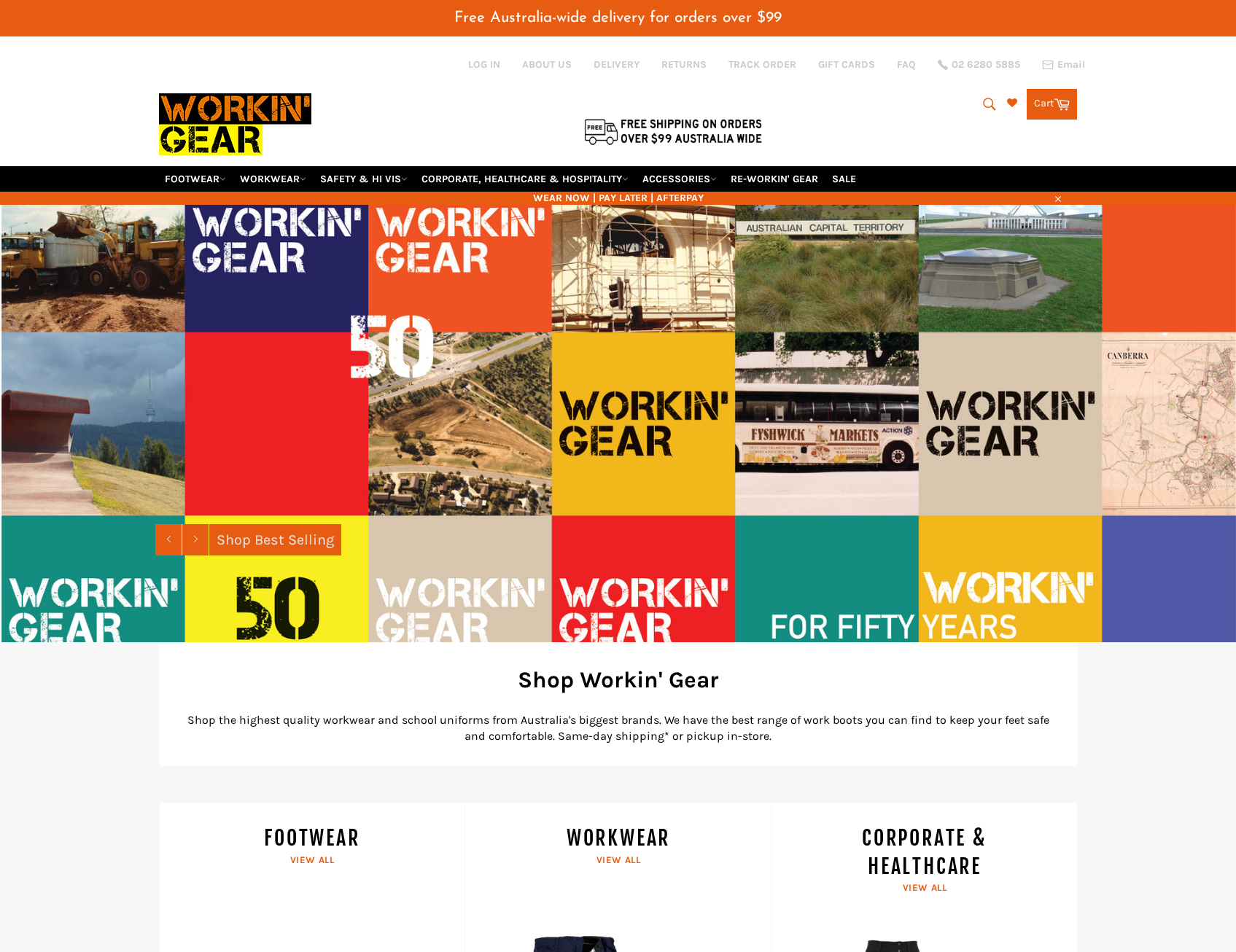
click at [983, 107] on icon "submit" at bounding box center [990, 104] width 16 height 16
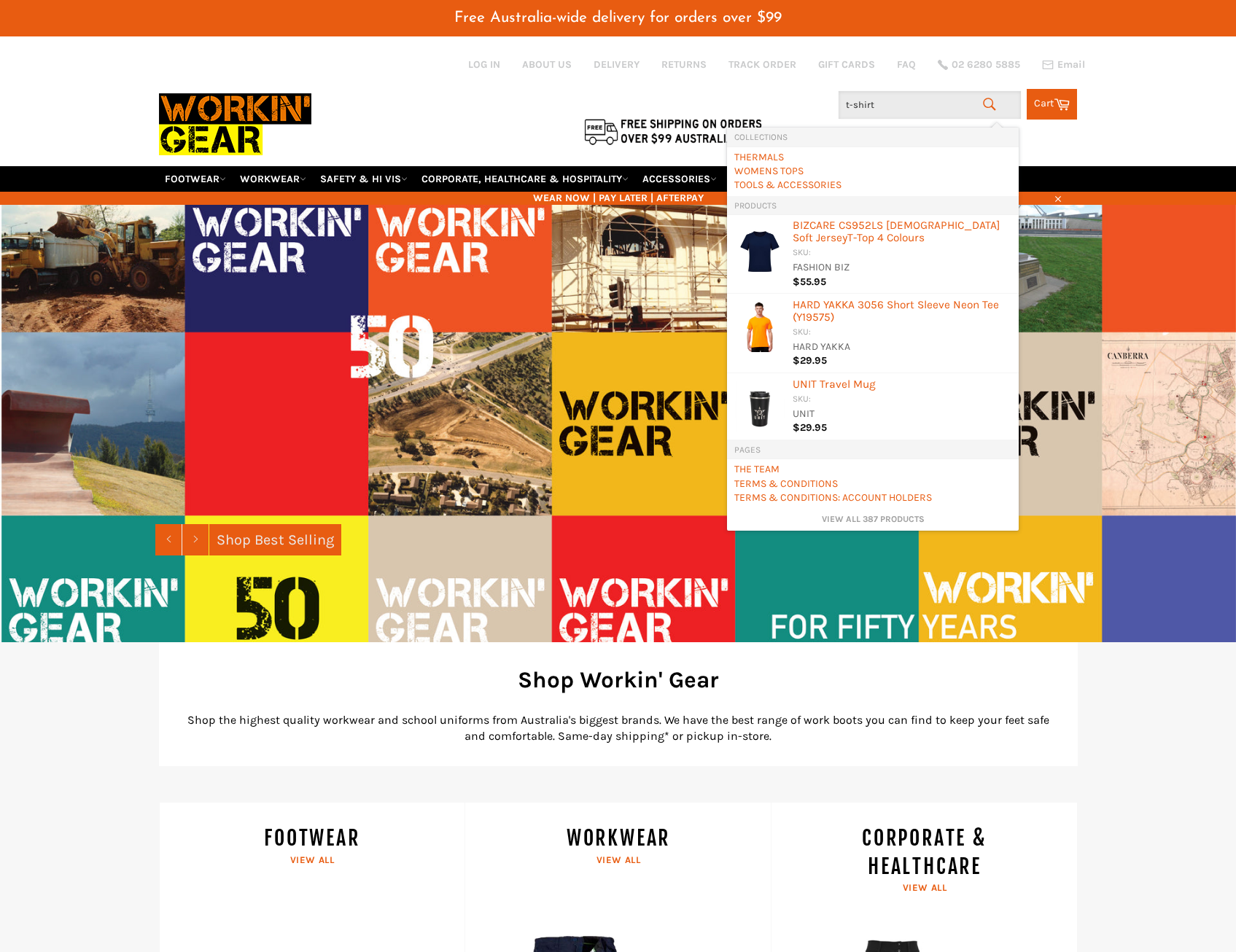
type input "t-shirts"
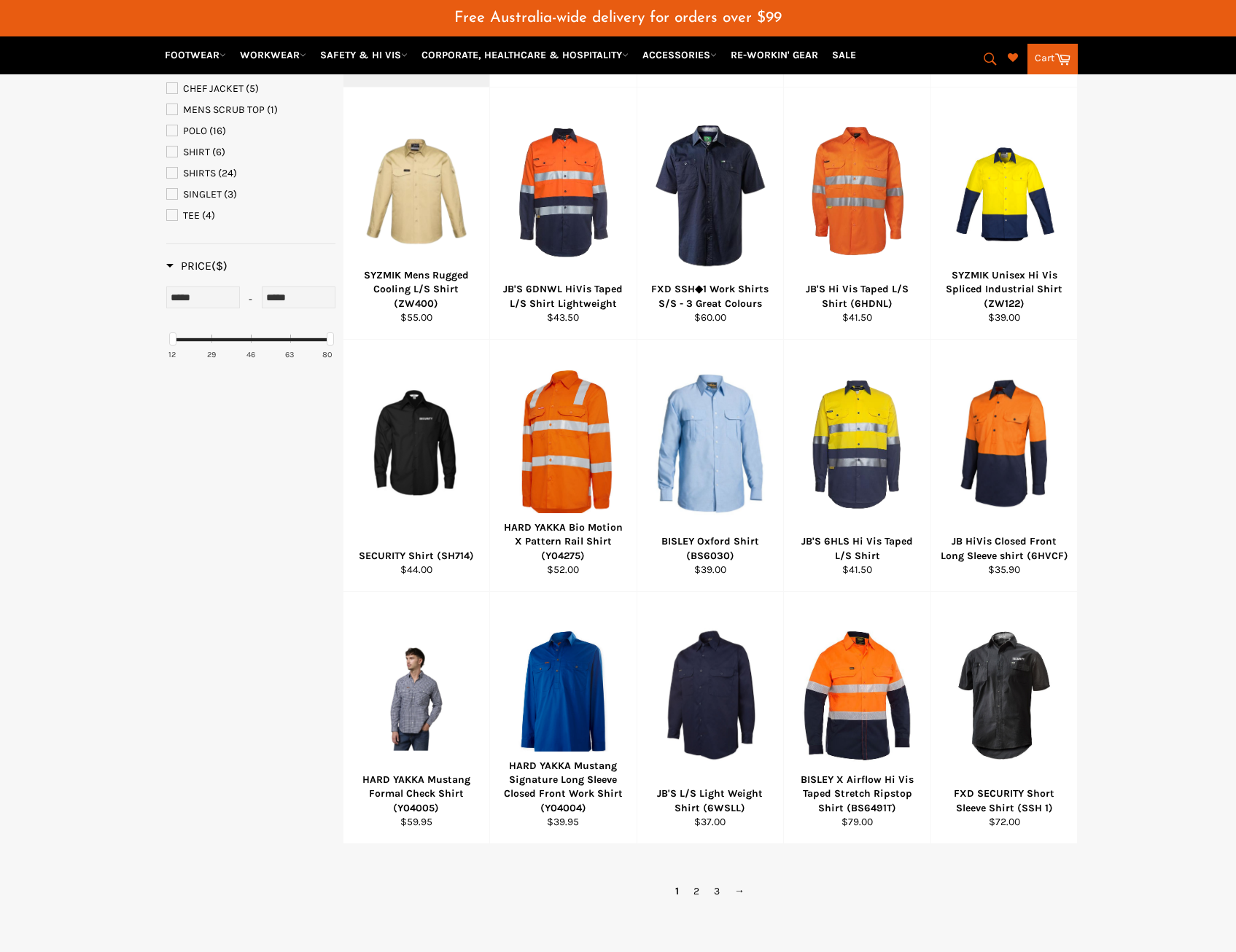
scroll to position [510, 0]
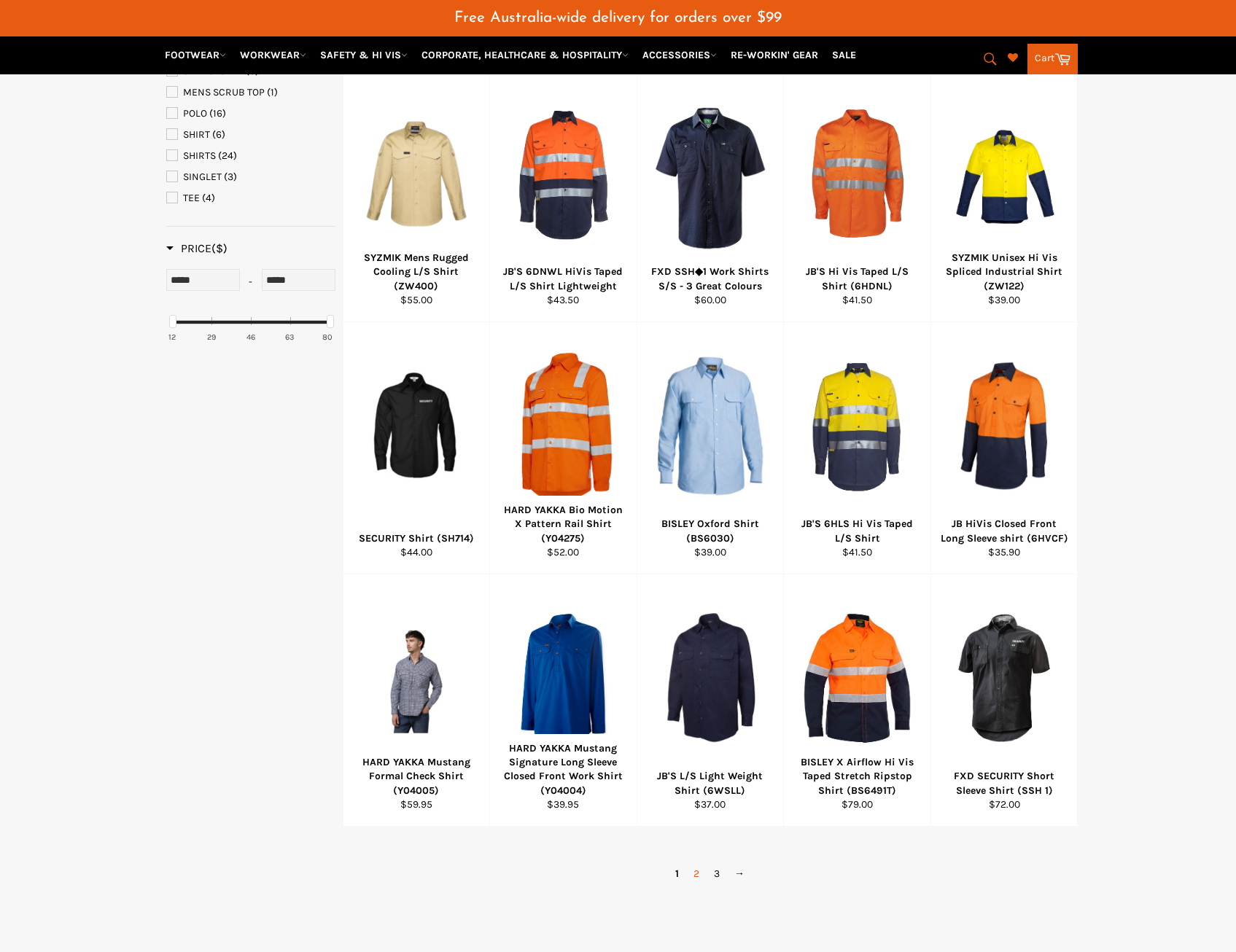
click at [695, 873] on link "2" at bounding box center [696, 874] width 21 height 22
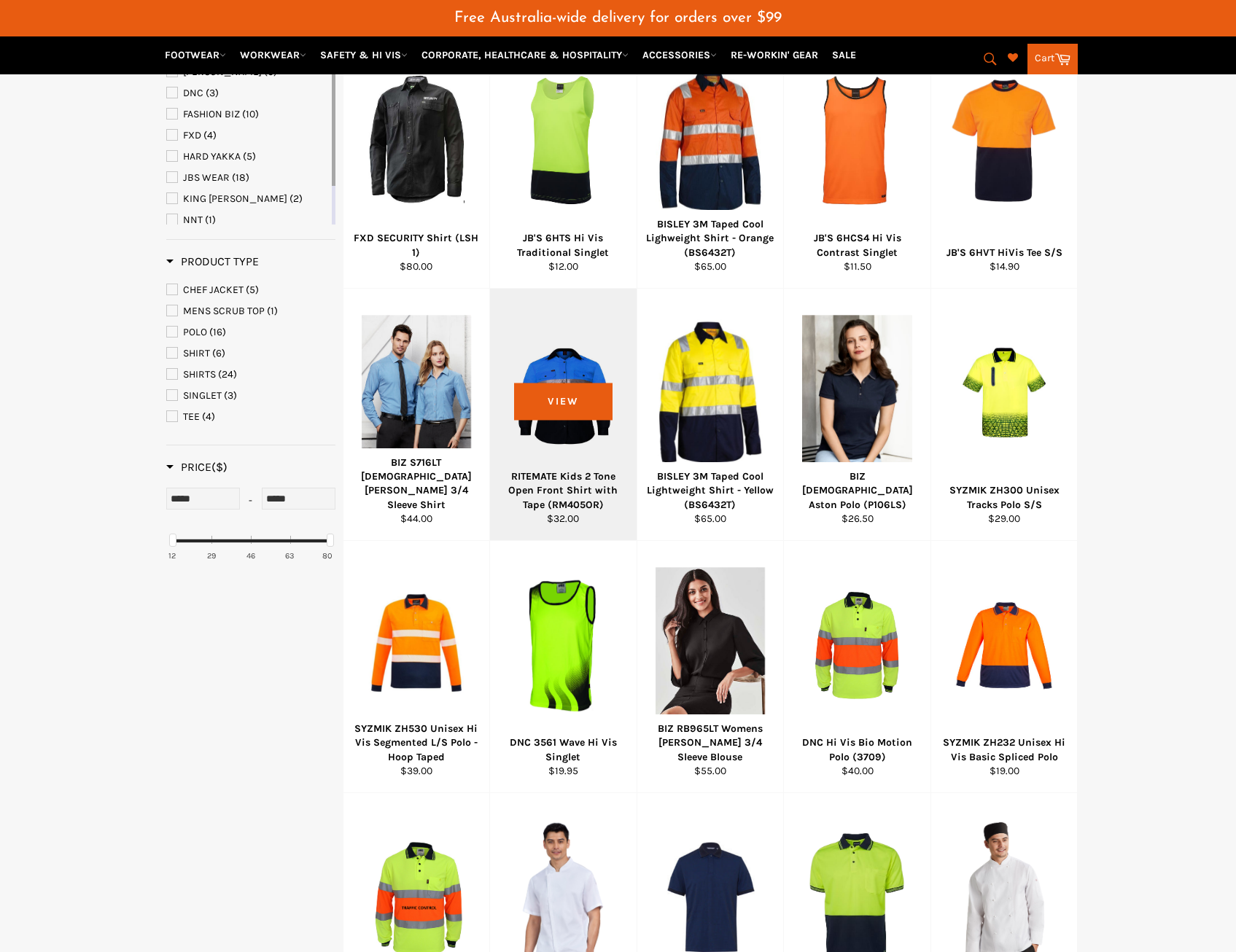
scroll to position [583, 0]
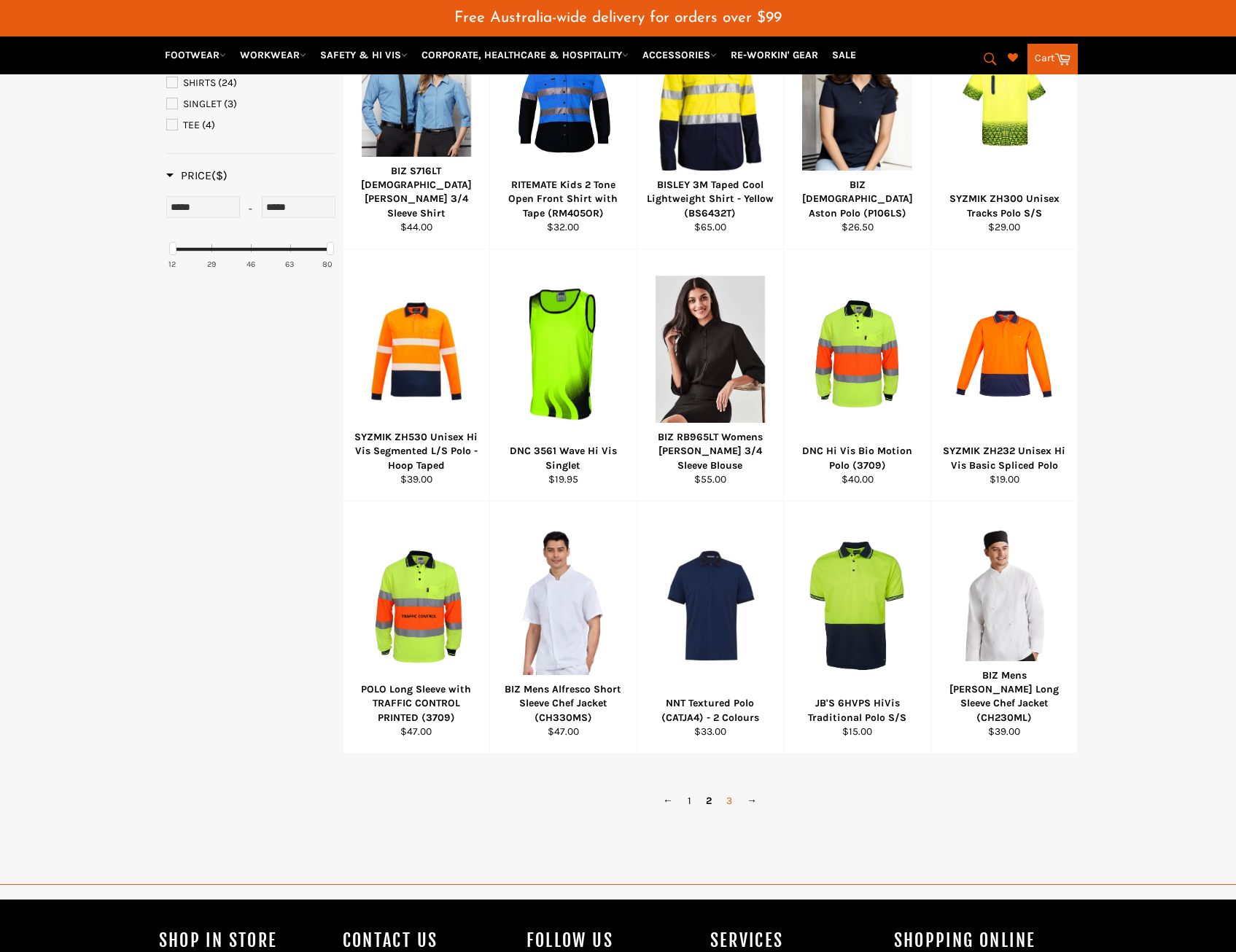
click at [733, 799] on link "3" at bounding box center [728, 801] width 21 height 22
